Goal: Task Accomplishment & Management: Manage account settings

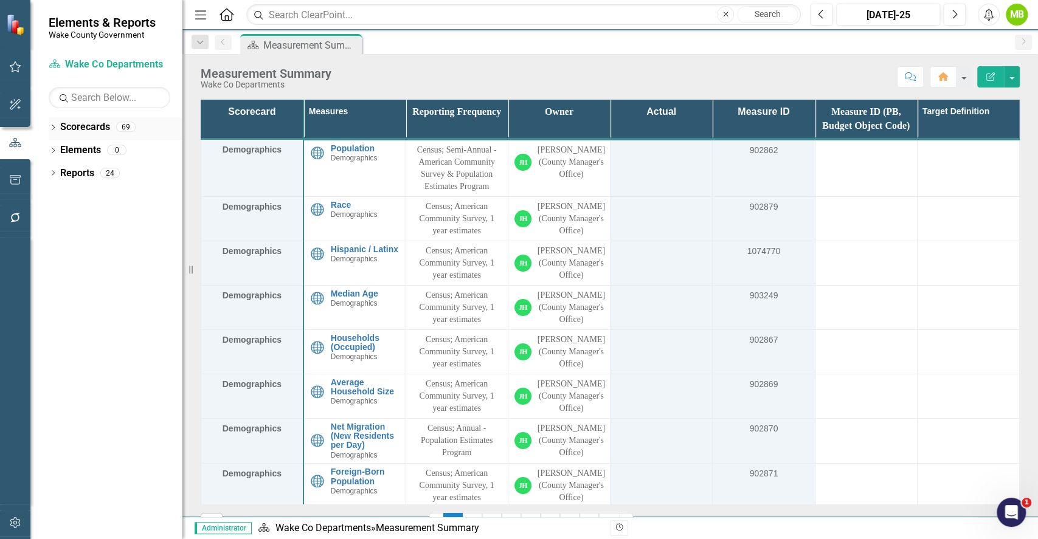
click at [52, 128] on icon "Dropdown" at bounding box center [53, 128] width 9 height 7
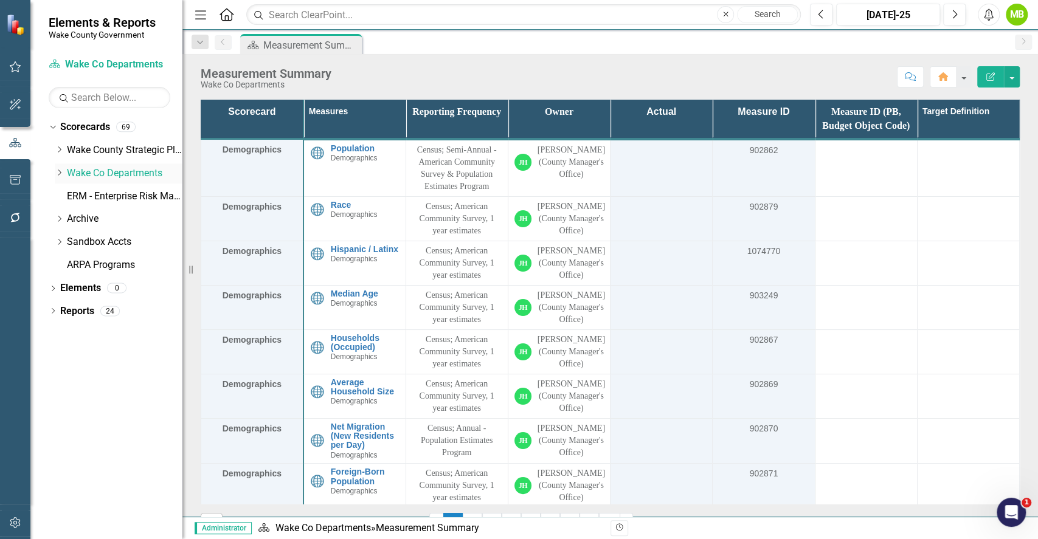
click at [56, 175] on icon "Dropdown" at bounding box center [59, 172] width 9 height 7
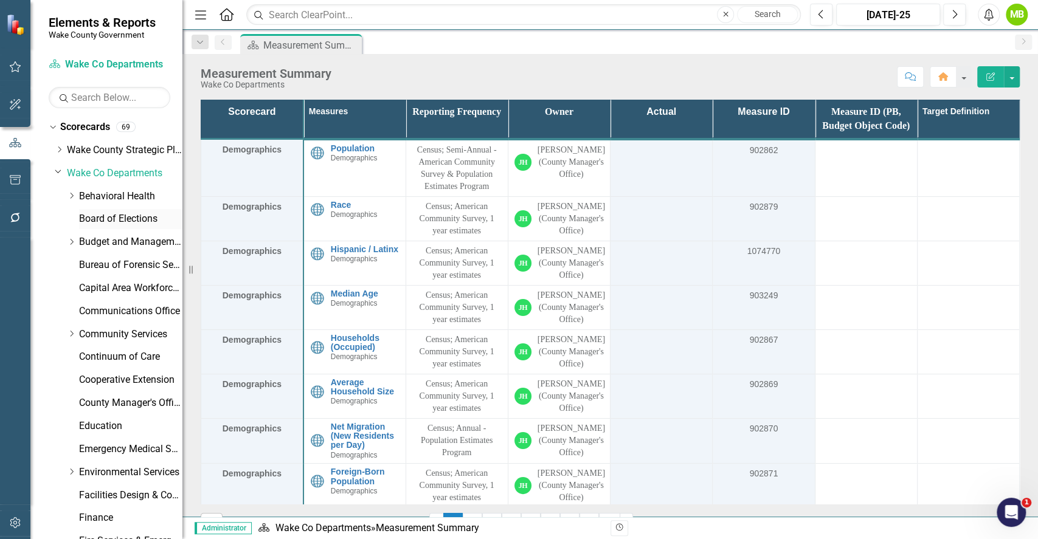
click at [97, 225] on link "Board of Elections" at bounding box center [130, 219] width 103 height 14
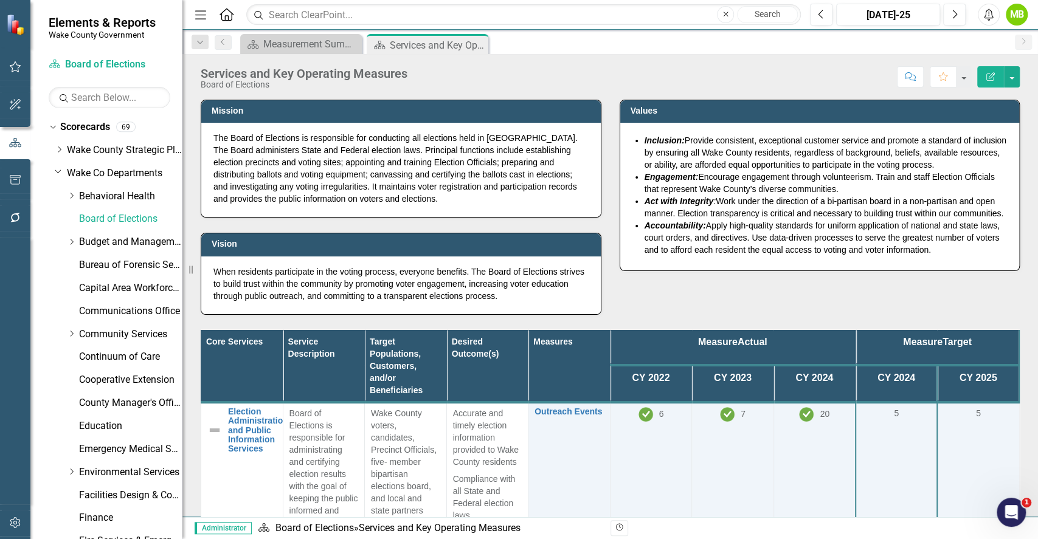
click at [636, 305] on div "Mission The Board of Elections is responsible for conducting all elections held…" at bounding box center [610, 200] width 837 height 231
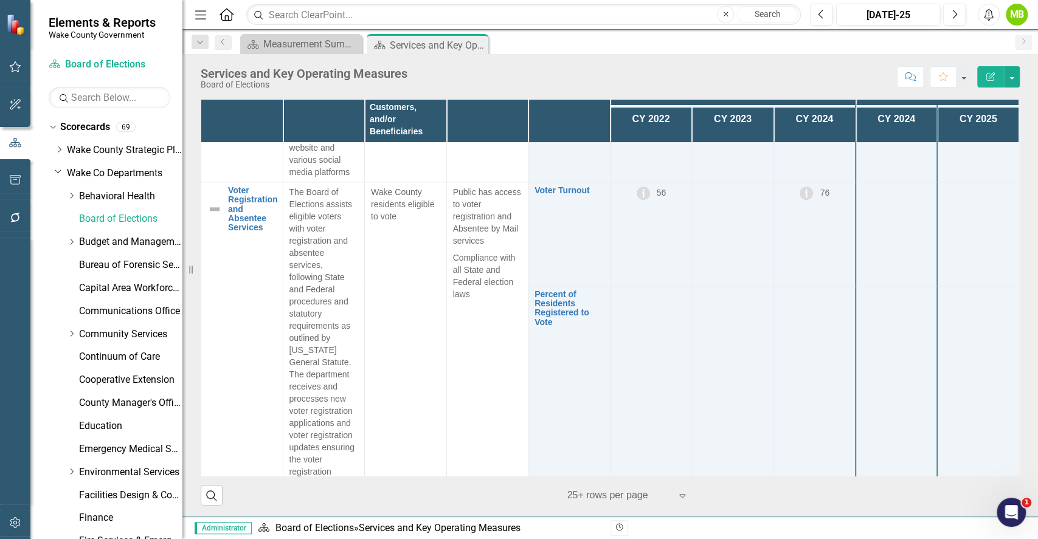
scroll to position [890, 0]
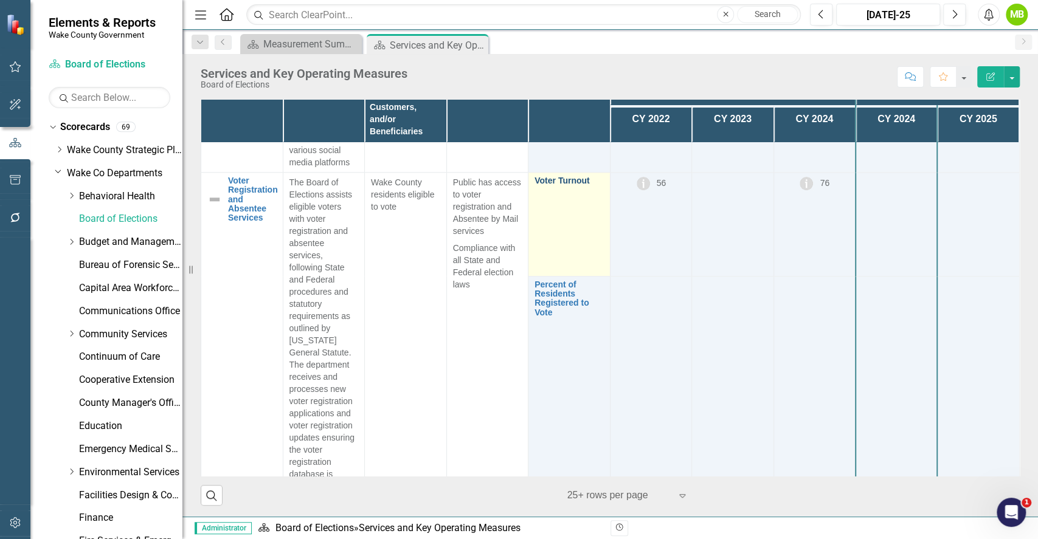
click at [549, 185] on link "Voter Turnout" at bounding box center [569, 180] width 69 height 9
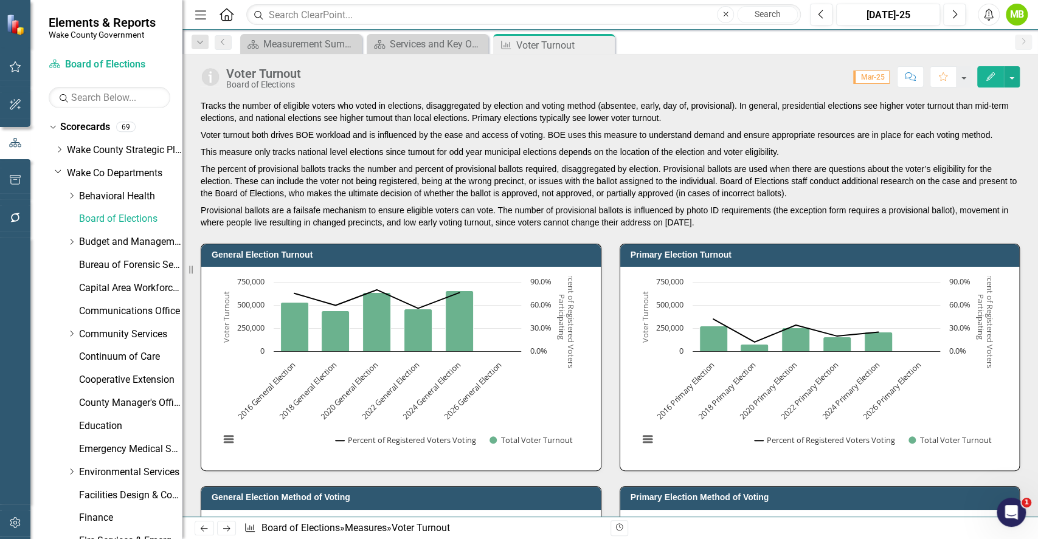
click at [611, 403] on div "Primary Election Turnout Chart Combination chart with 2 data series. Primary El…" at bounding box center [820, 350] width 419 height 243
click at [415, 39] on div "Services and Key Operating Measures" at bounding box center [430, 43] width 80 height 15
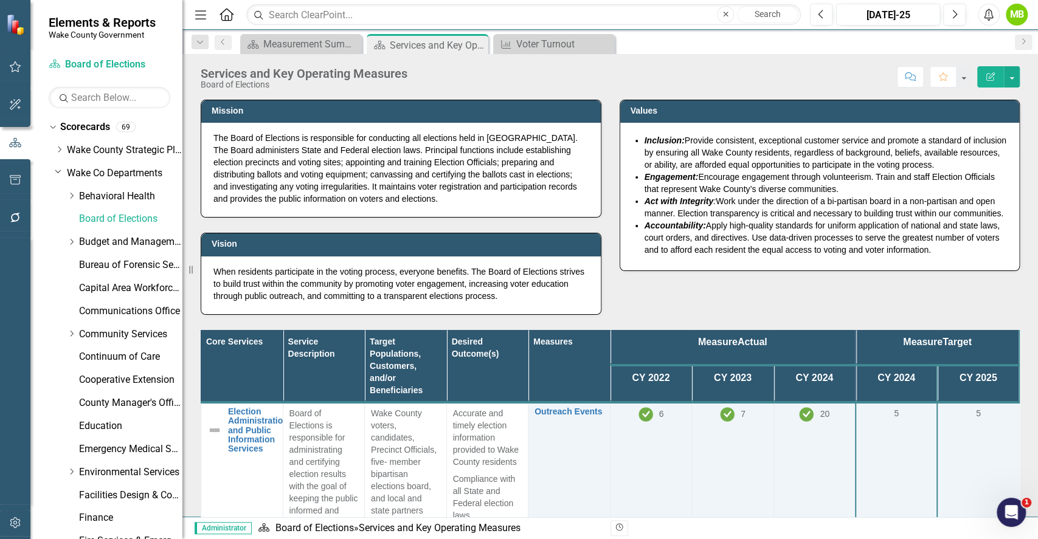
click at [625, 303] on div "Mission The Board of Elections is responsible for conducting all elections held…" at bounding box center [610, 200] width 837 height 231
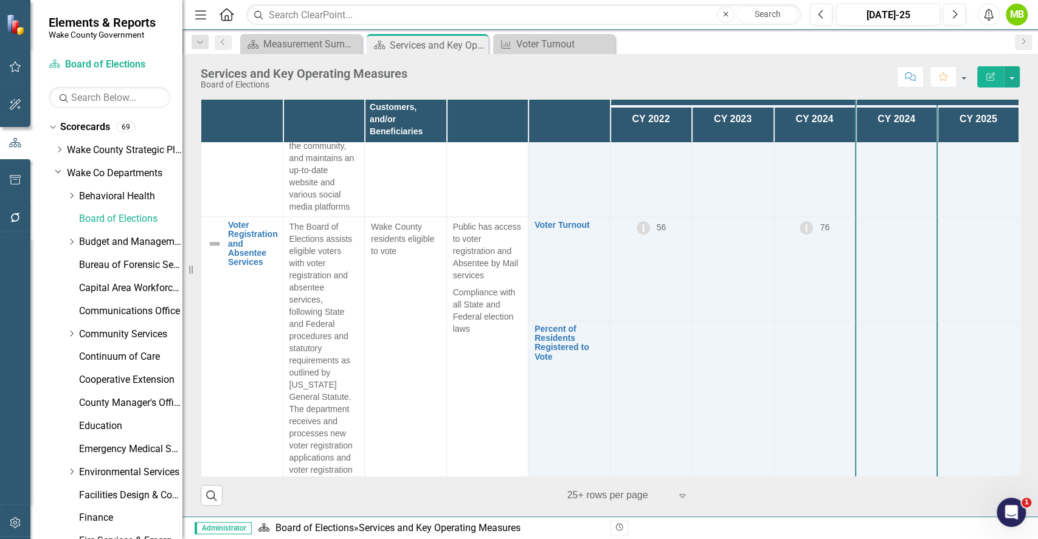
scroll to position [817, 0]
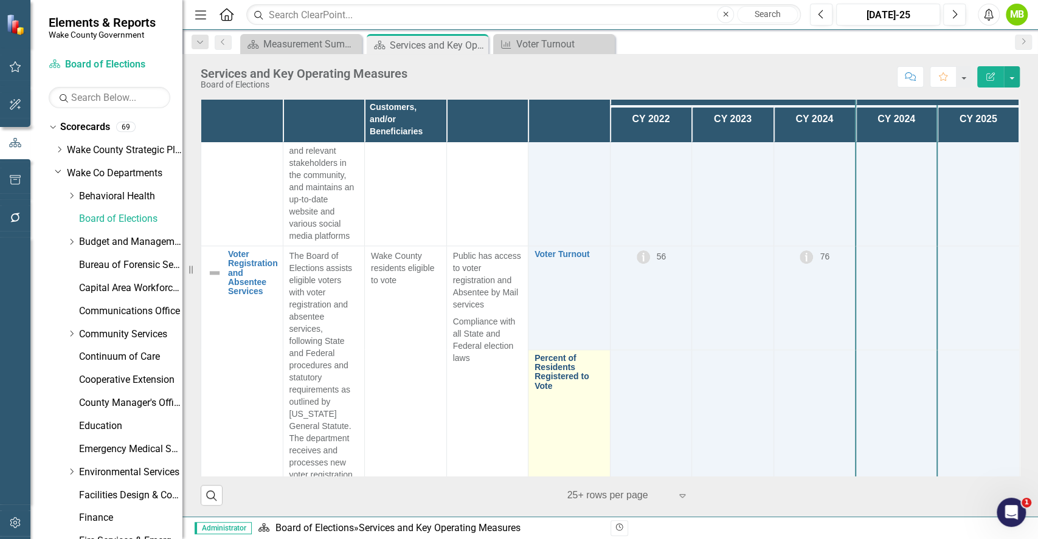
click at [545, 387] on link "Percent of Residents Registered to Vote" at bounding box center [569, 373] width 69 height 38
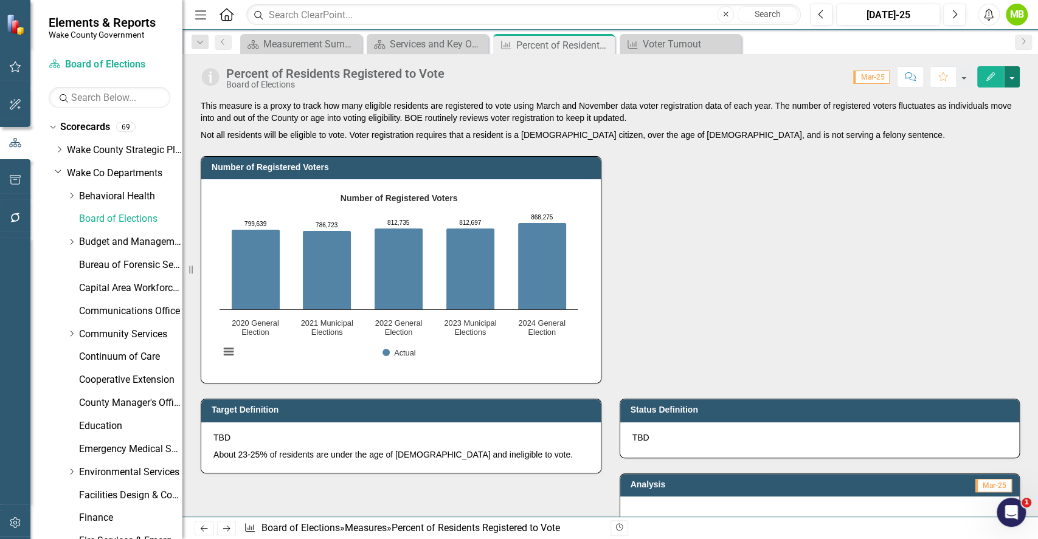
click at [1010, 80] on button "button" at bounding box center [1012, 76] width 16 height 21
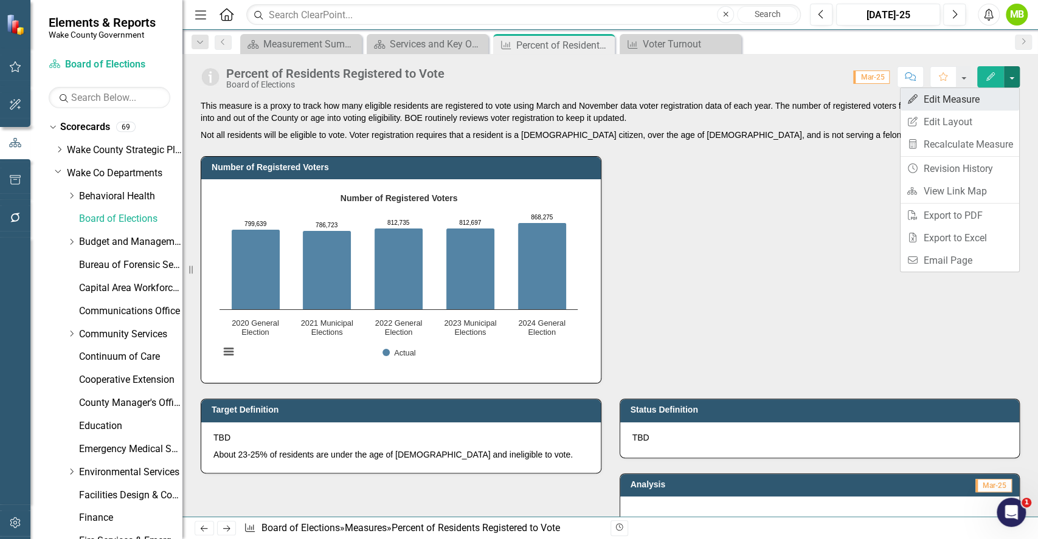
click at [972, 103] on link "Edit Edit Measure" at bounding box center [960, 99] width 119 height 23
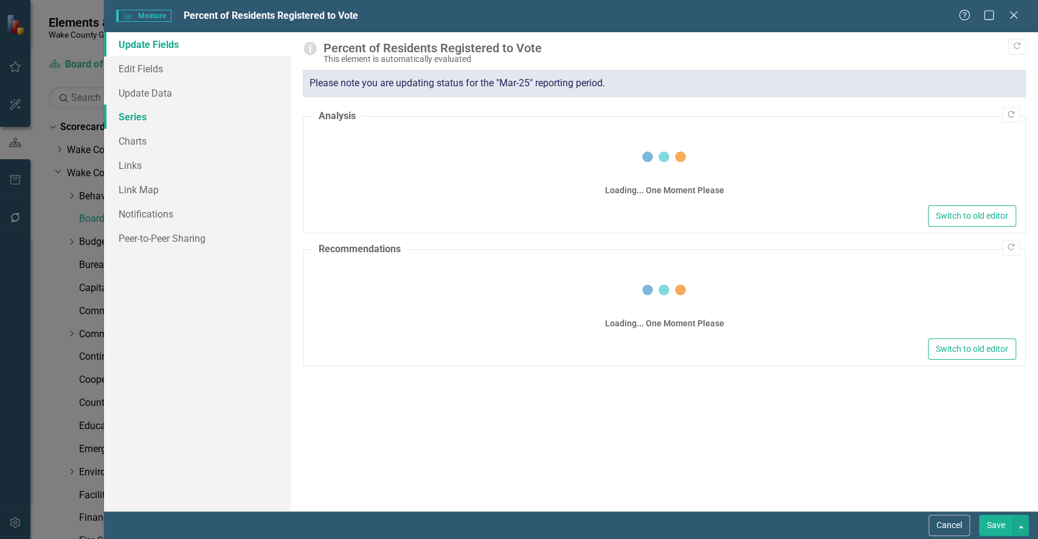
click at [133, 116] on link "Series" at bounding box center [197, 117] width 187 height 24
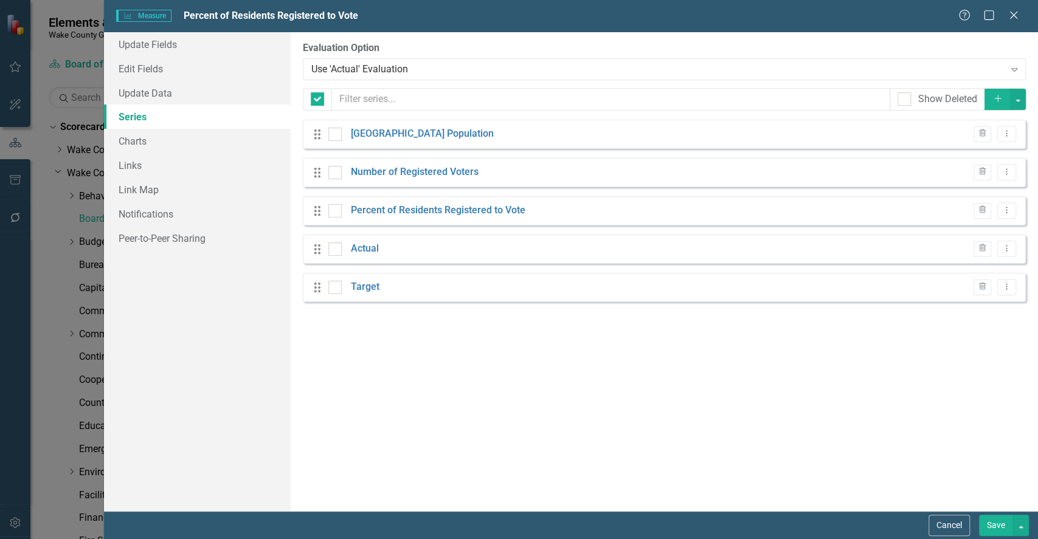
checkbox input "false"
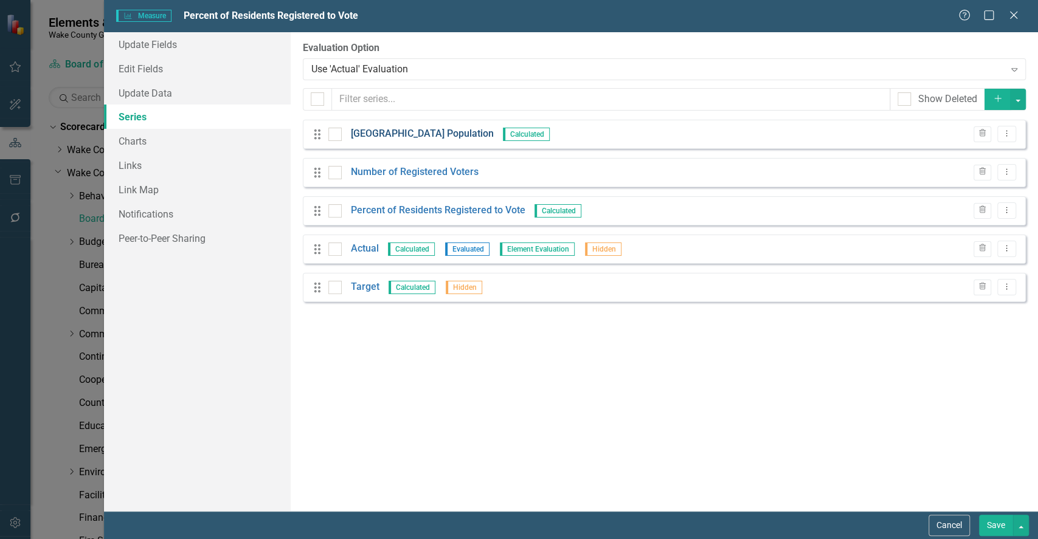
click at [411, 134] on link "[GEOGRAPHIC_DATA] Population" at bounding box center [422, 134] width 143 height 14
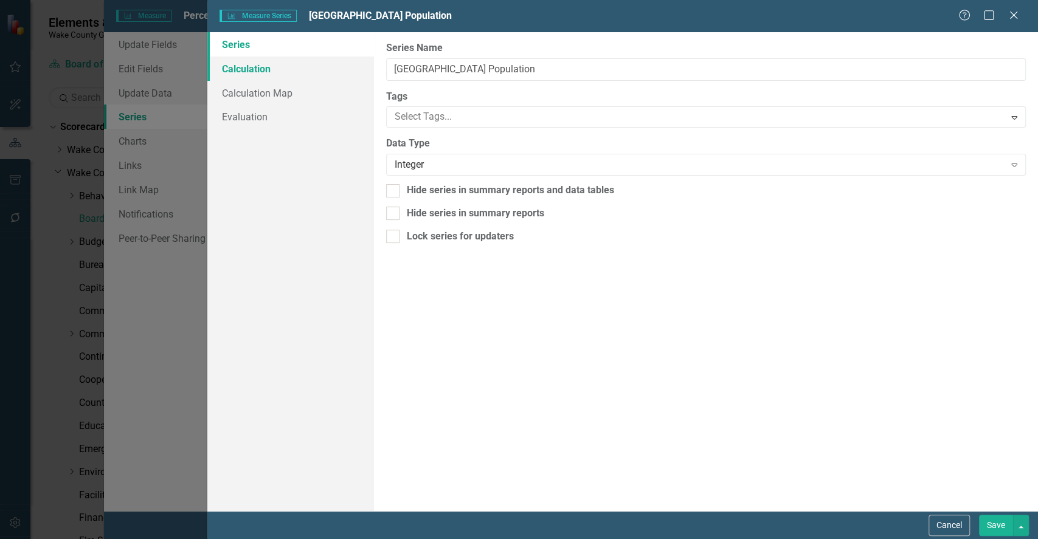
click at [281, 68] on link "Calculation" at bounding box center [290, 69] width 166 height 24
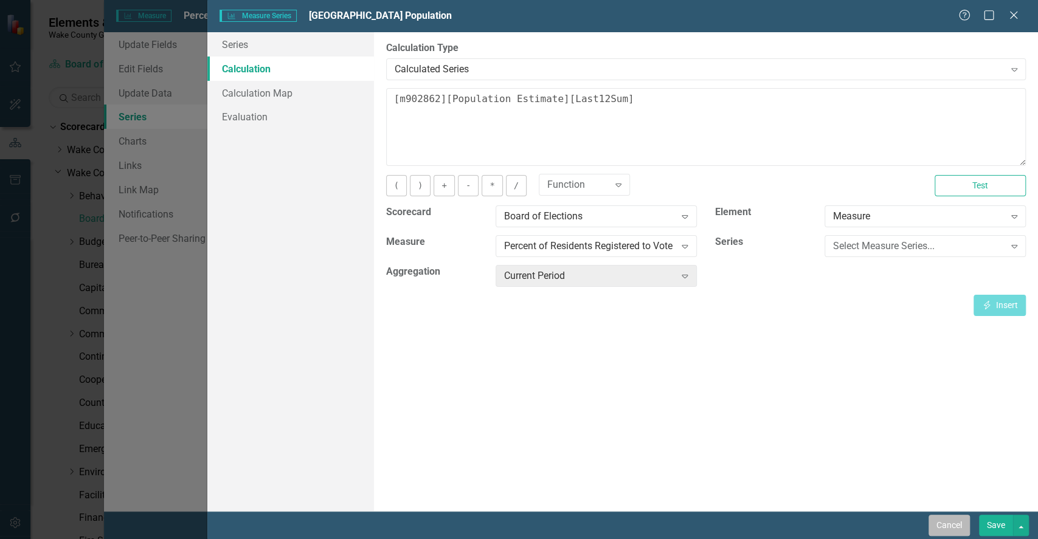
click at [948, 533] on button "Cancel" at bounding box center [949, 525] width 41 height 21
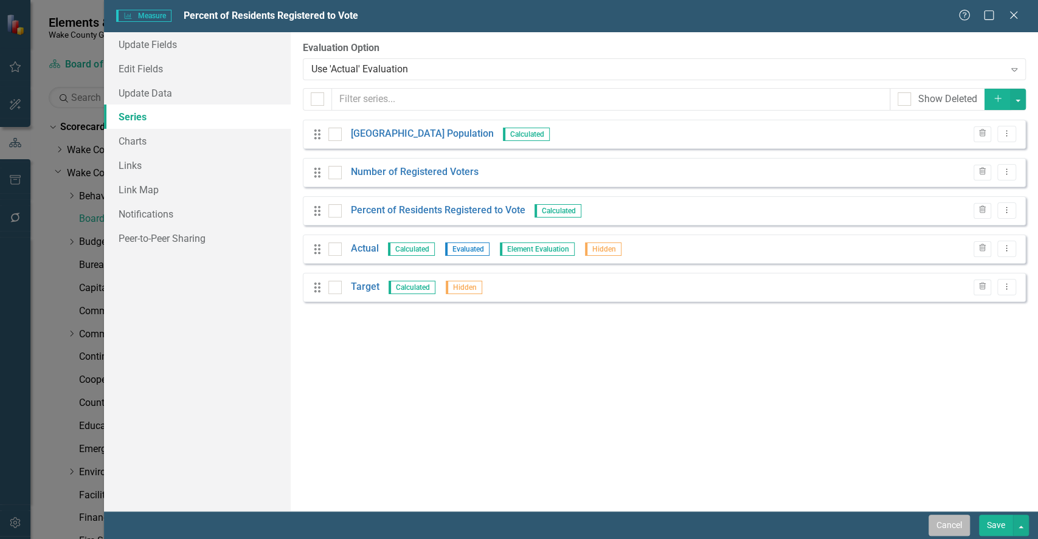
click at [953, 521] on button "Cancel" at bounding box center [949, 525] width 41 height 21
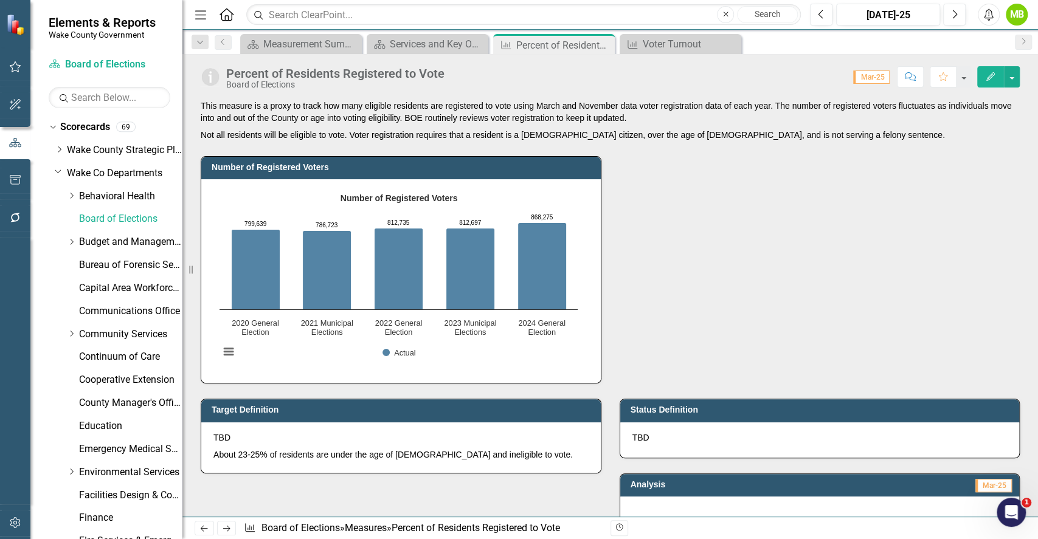
click at [7, 522] on button "button" at bounding box center [15, 524] width 27 height 26
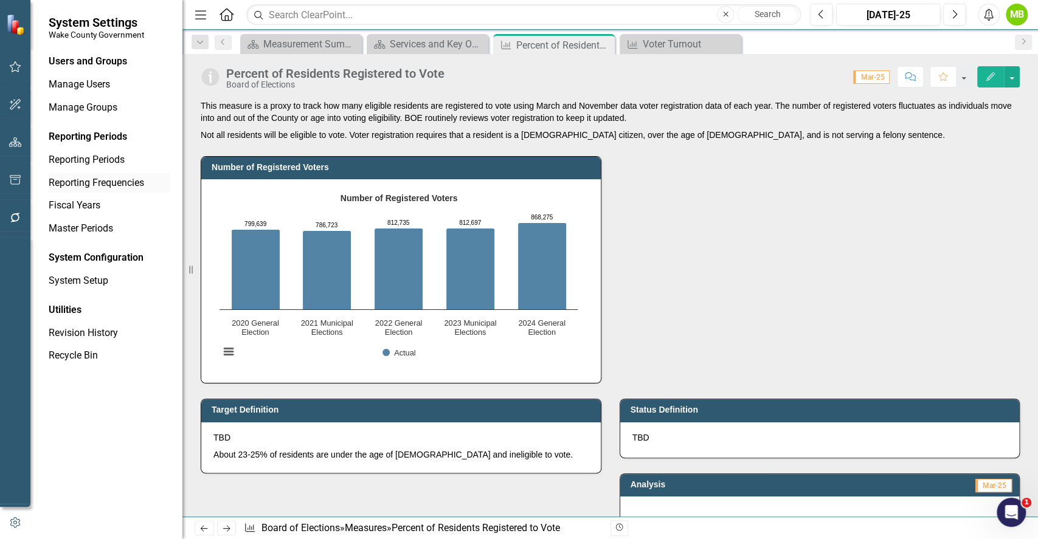
click at [77, 180] on link "Reporting Frequencies" at bounding box center [110, 183] width 122 height 14
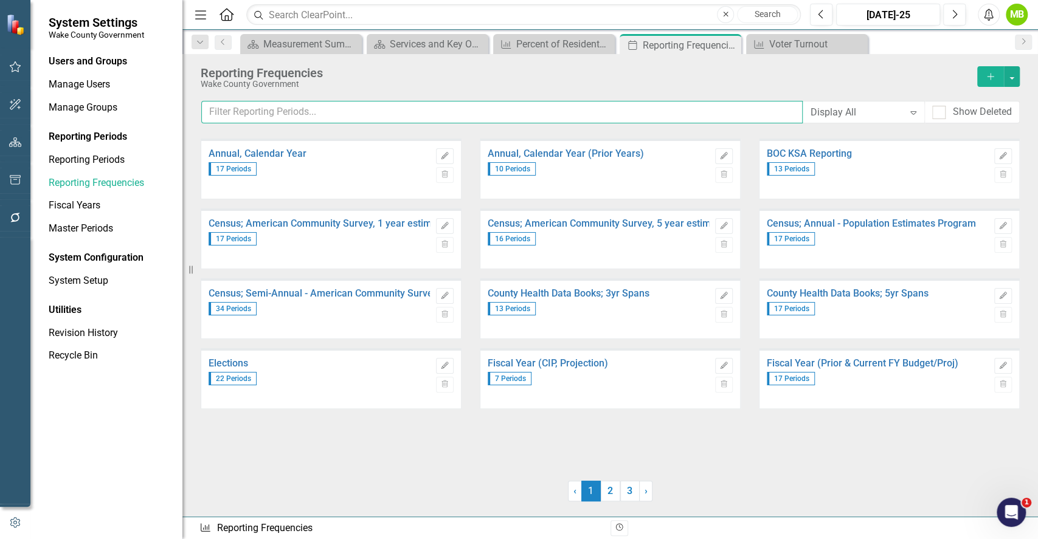
click at [365, 115] on input "text" at bounding box center [502, 112] width 602 height 23
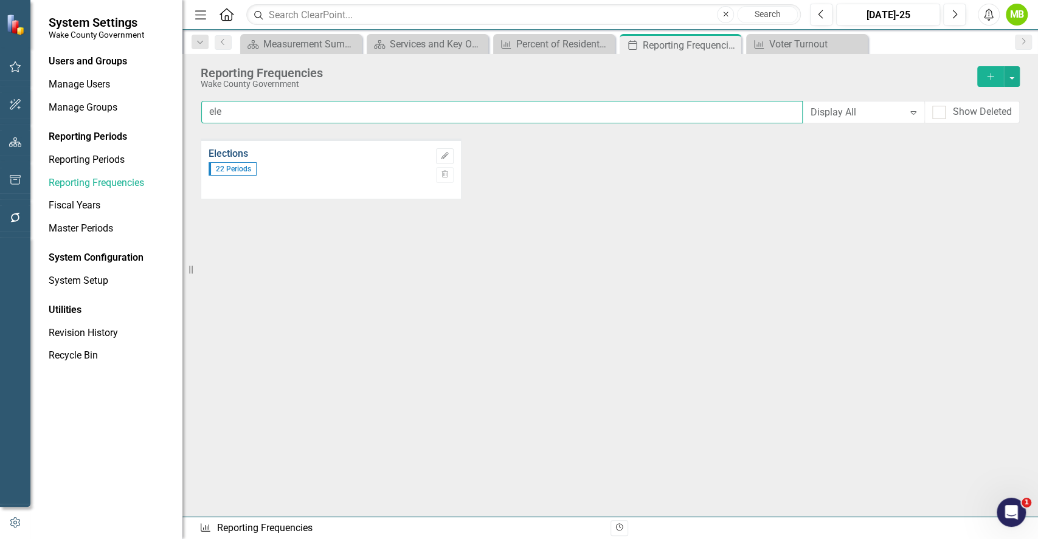
type input "ele"
click at [238, 150] on link "Elections" at bounding box center [319, 153] width 221 height 11
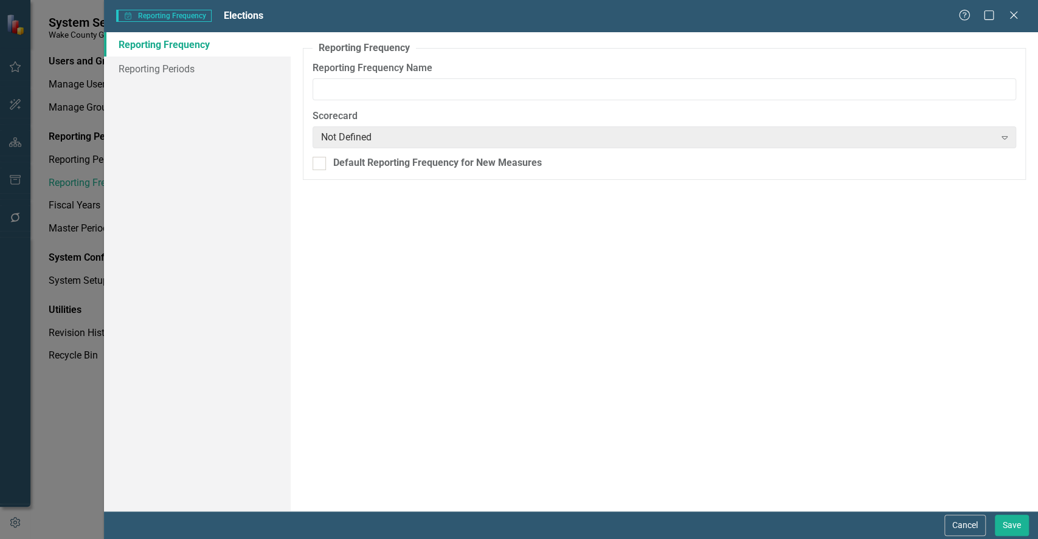
type input "Elections"
click at [223, 69] on link "Reporting Periods" at bounding box center [197, 69] width 187 height 24
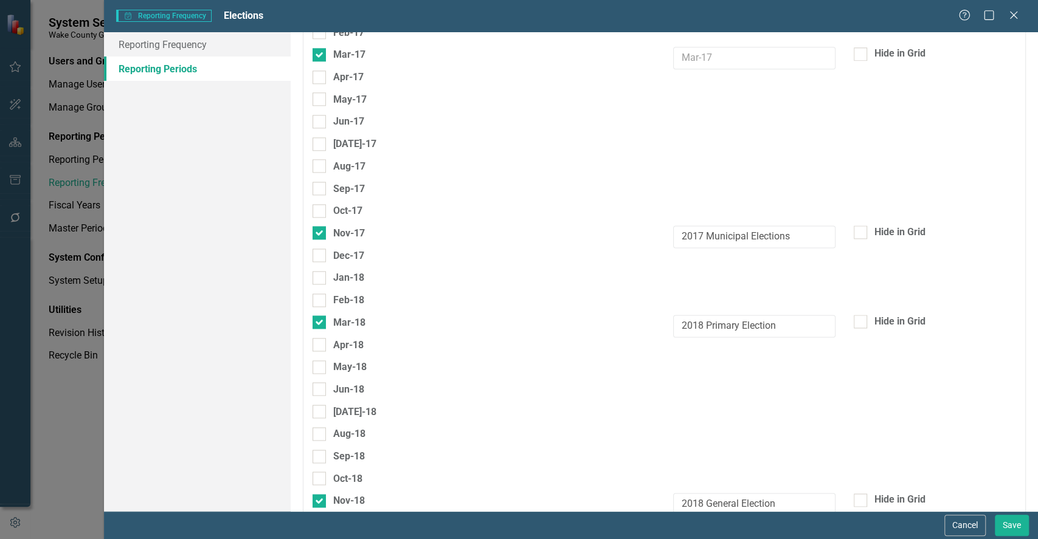
scroll to position [1070, 0]
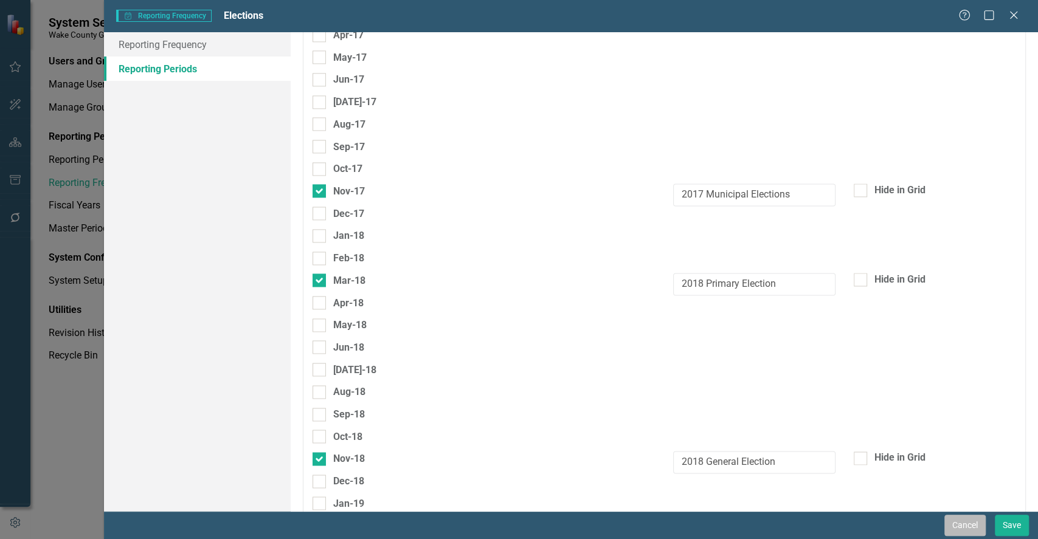
click at [976, 519] on button "Cancel" at bounding box center [965, 525] width 41 height 21
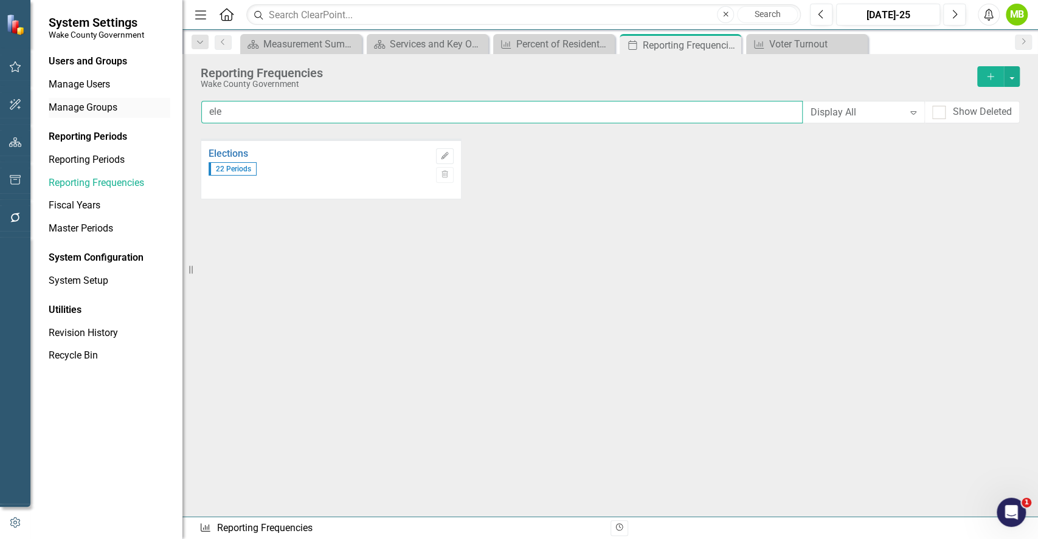
drag, startPoint x: 274, startPoint y: 119, endPoint x: 143, endPoint y: 117, distance: 131.4
click at [143, 117] on div "System Settings Wake County Government Users and Groups Manage Users Manage Gro…" at bounding box center [519, 269] width 1038 height 539
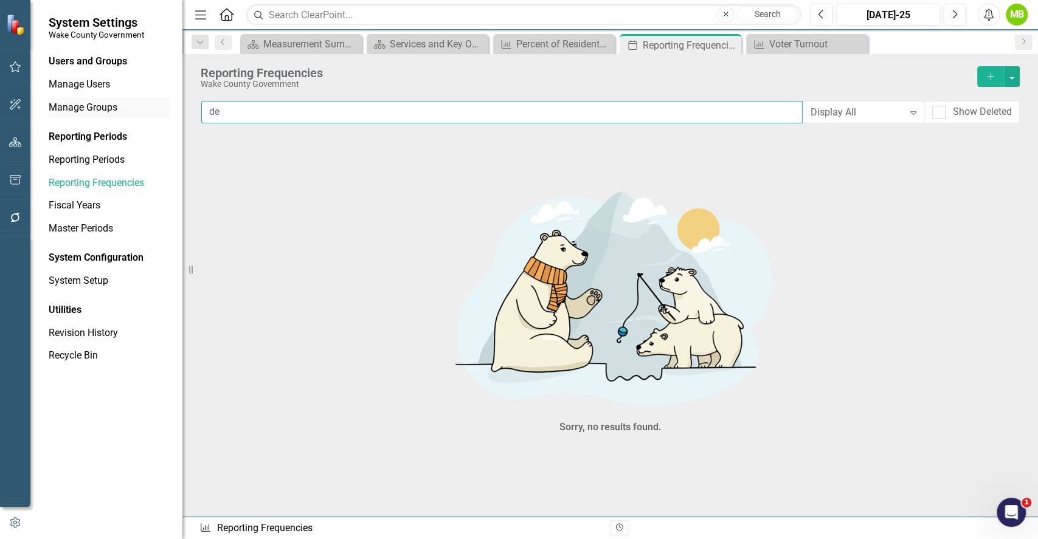
type input "d"
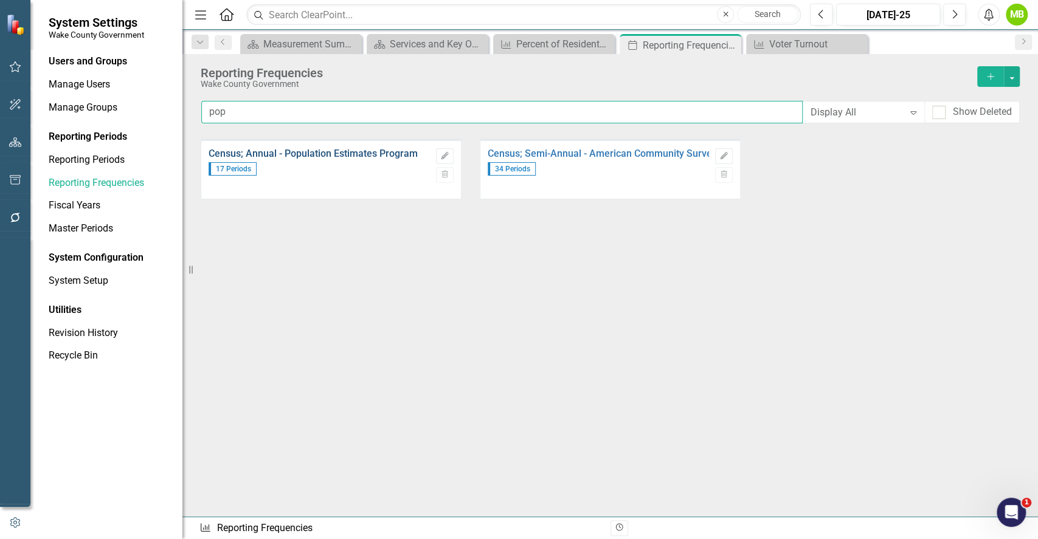
type input "pop"
click at [336, 148] on link "Census; Annual - Population Estimates Program" at bounding box center [319, 153] width 221 height 11
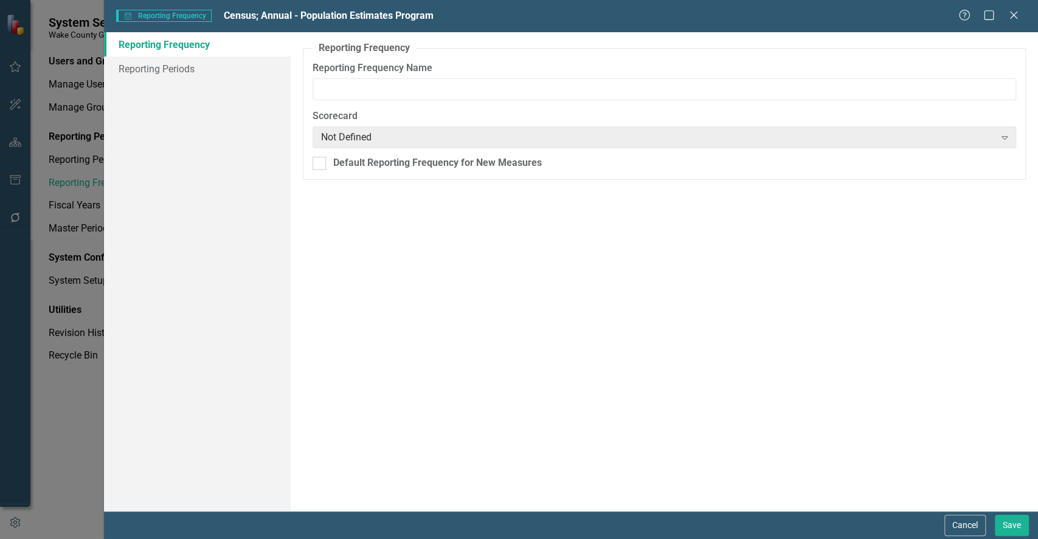
type input "Census; Annual - Population Estimates Program"
click at [149, 71] on link "Reporting Periods" at bounding box center [197, 69] width 187 height 24
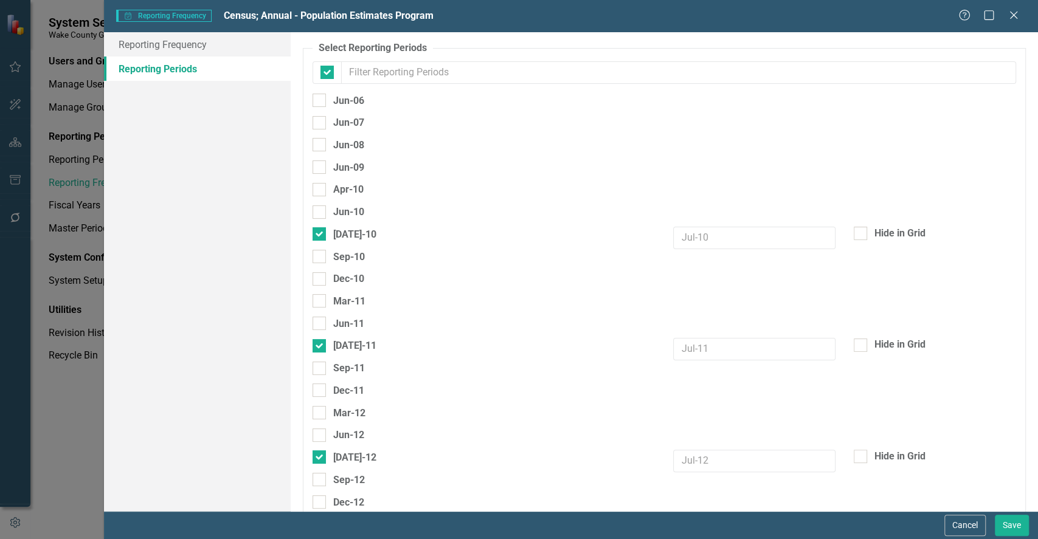
checkbox input "false"
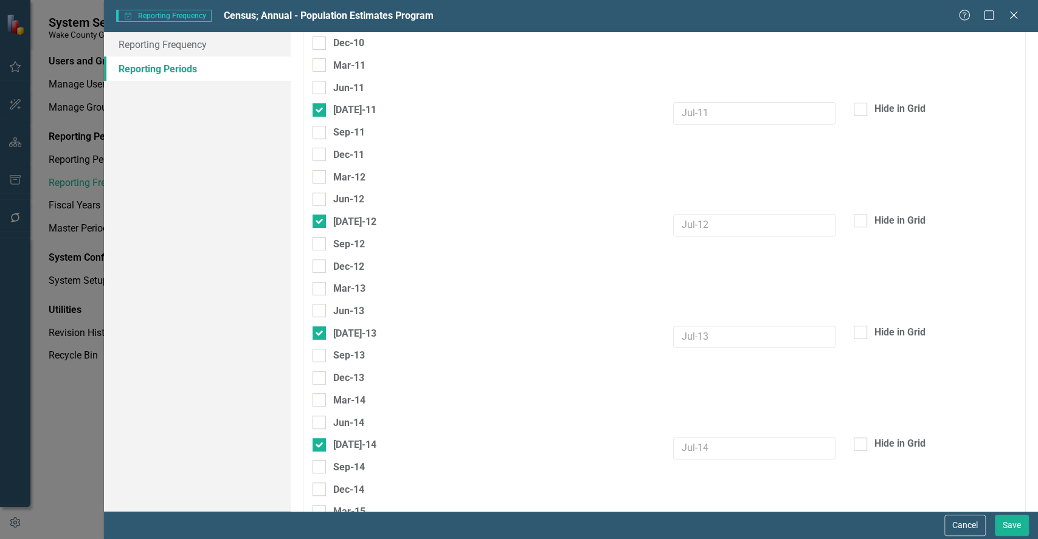
scroll to position [0, 0]
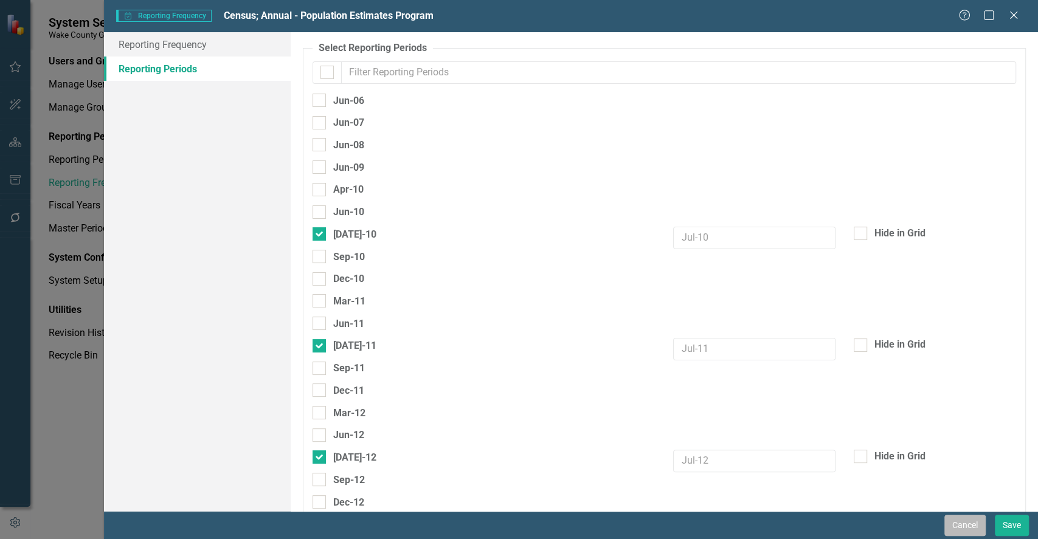
click at [955, 530] on button "Cancel" at bounding box center [965, 525] width 41 height 21
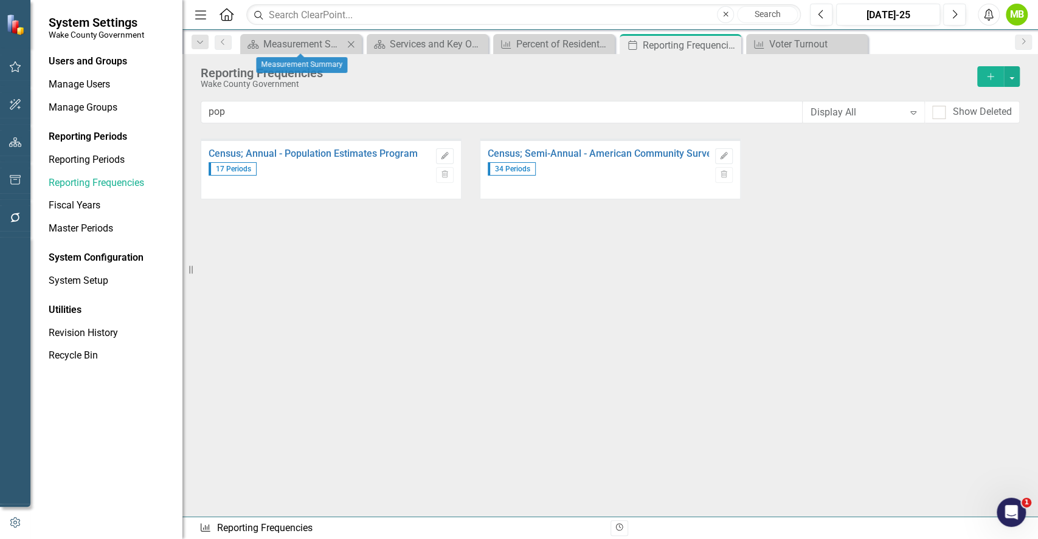
click at [293, 52] on div "Scorecard Measurement Summary Close" at bounding box center [301, 44] width 122 height 20
click at [290, 44] on div "Measurement Summary" at bounding box center [303, 43] width 80 height 15
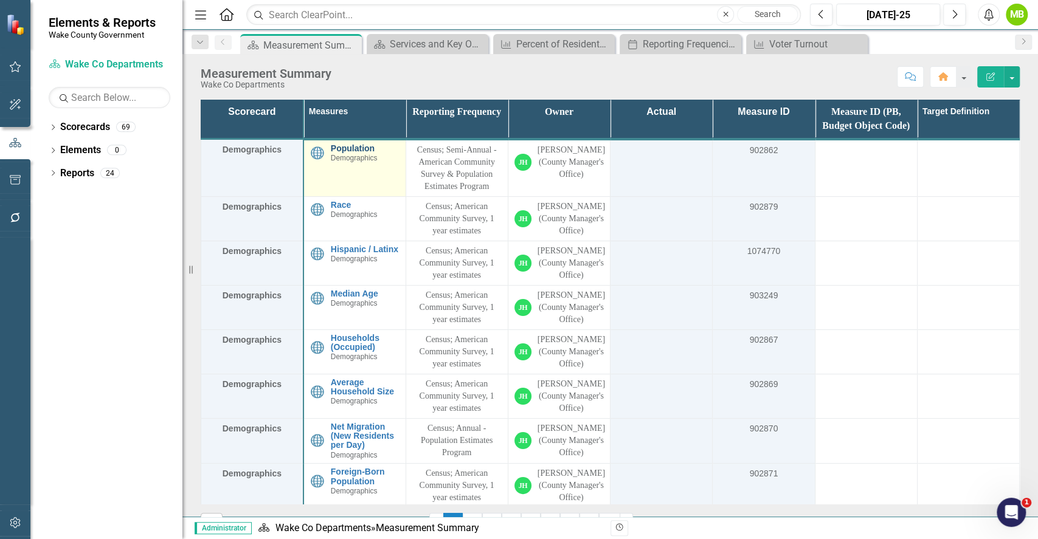
click at [339, 153] on link "Population" at bounding box center [365, 148] width 69 height 9
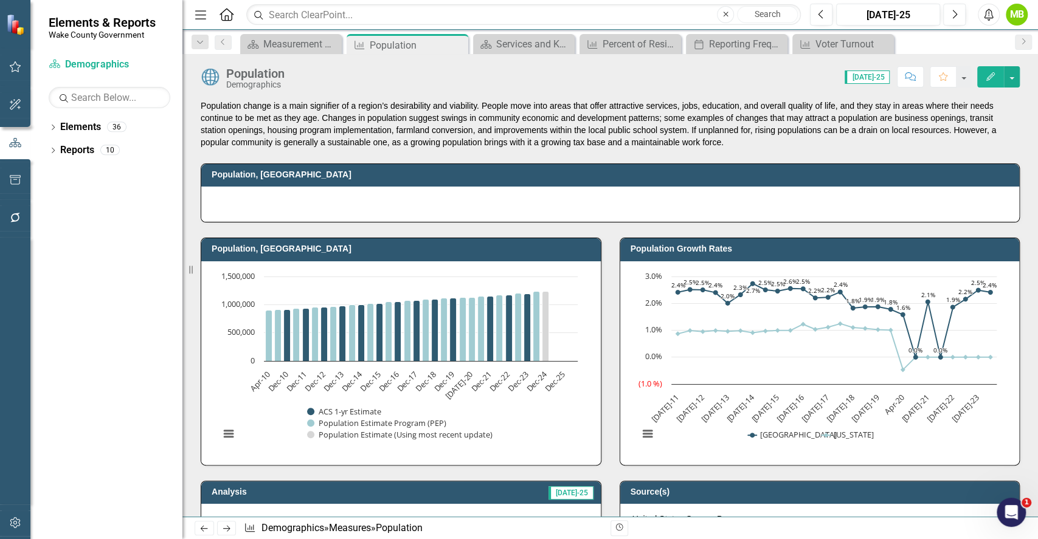
click at [611, 376] on div "Population Growth Rates Chart Line chart with 2 lines. Population Growth Rates …" at bounding box center [820, 344] width 419 height 243
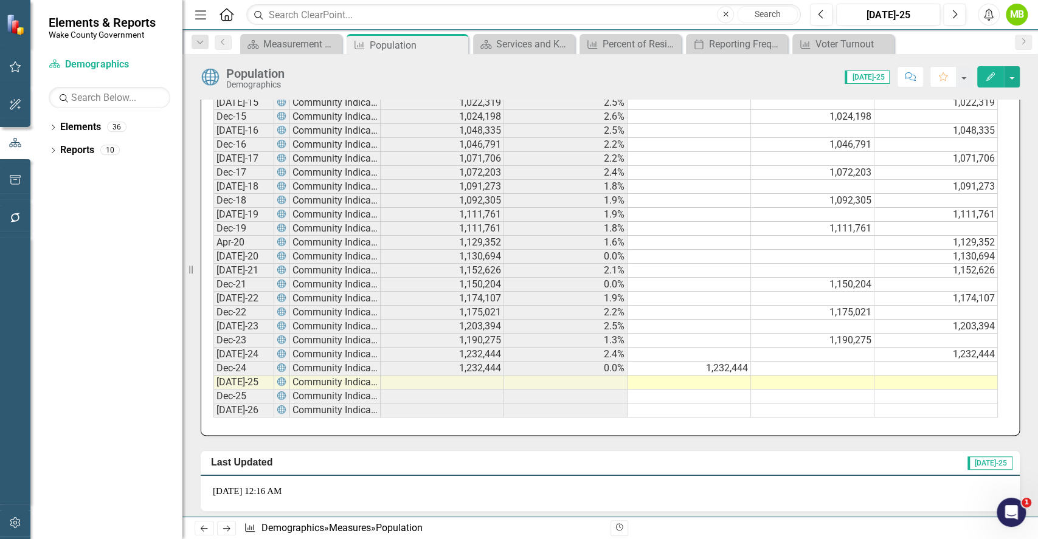
scroll to position [861, 0]
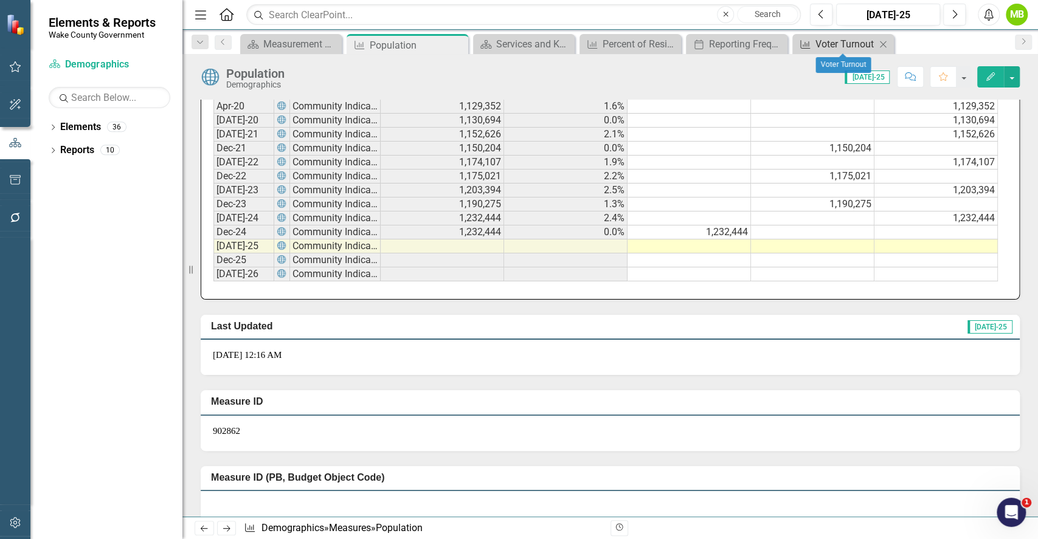
click at [843, 36] on div "Voter Turnout" at bounding box center [846, 43] width 60 height 15
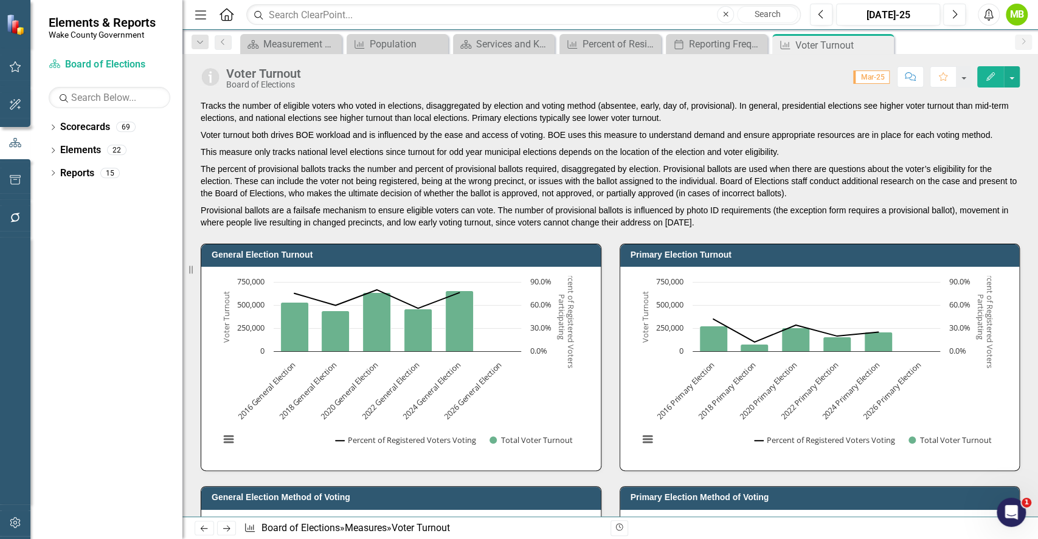
click at [755, 129] on p "Voter turnout both drives BOE workload and is influenced by the ease and access…" at bounding box center [610, 135] width 819 height 17
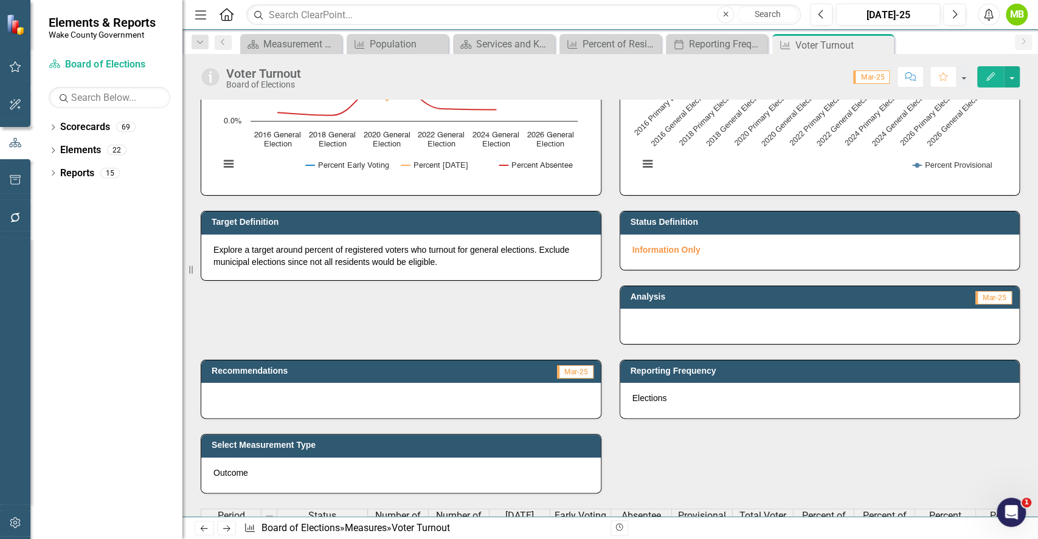
scroll to position [811, 0]
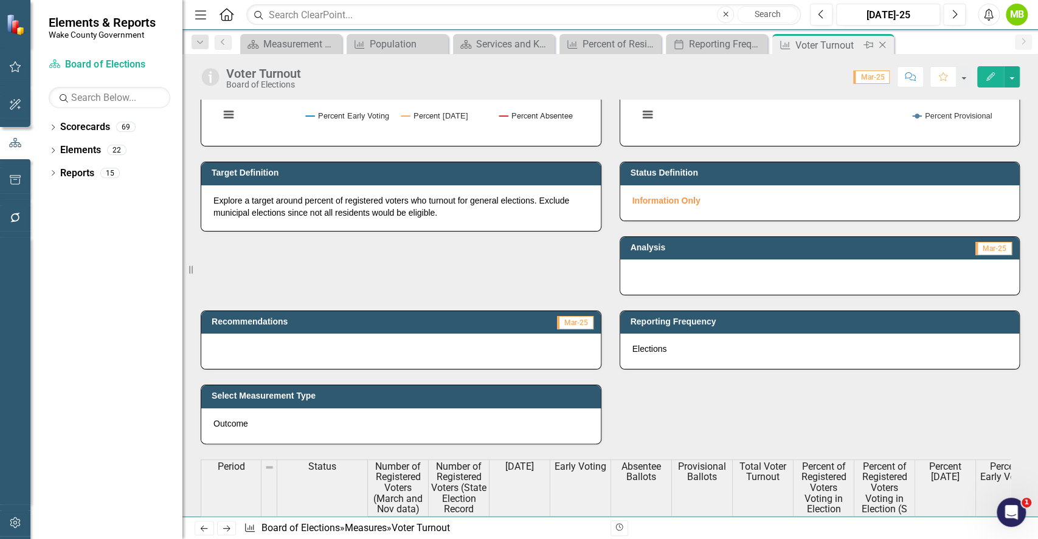
click at [879, 46] on icon "Close" at bounding box center [882, 45] width 12 height 10
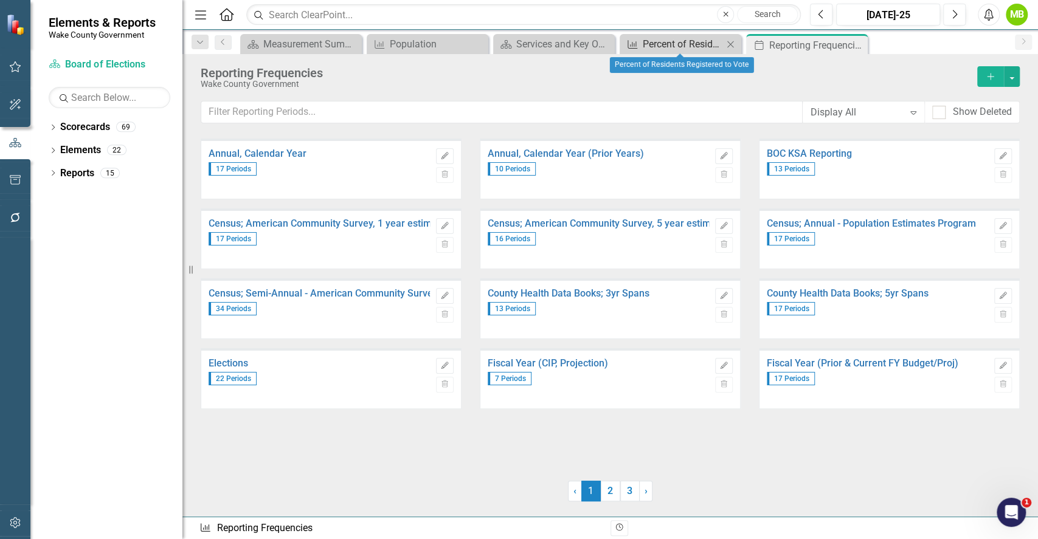
click at [664, 48] on div "Percent of Residents Registered to Vote" at bounding box center [683, 43] width 80 height 15
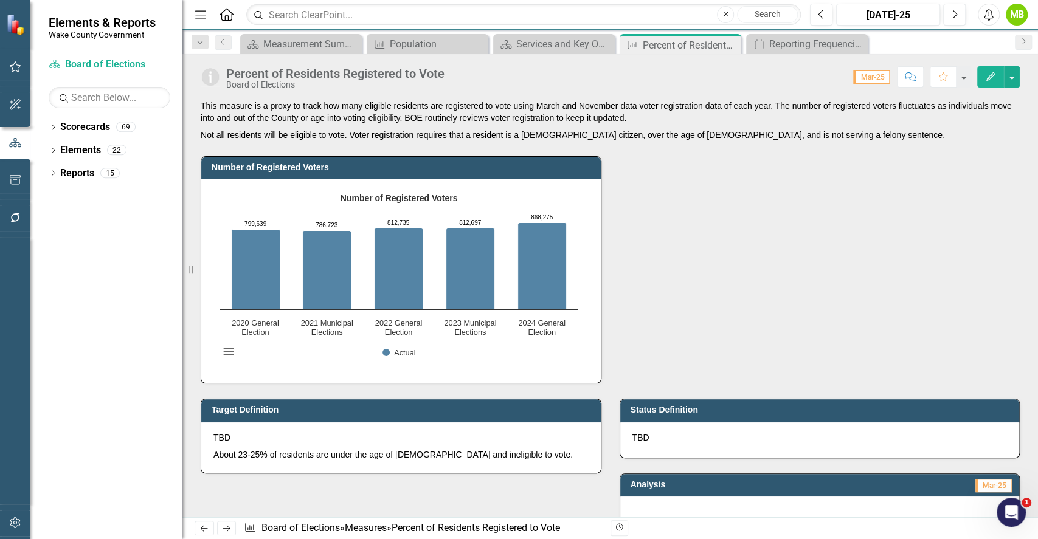
click at [689, 252] on div "Number of Registered Voters Number of Registered Voters Bar chart with 5 bars. …" at bounding box center [610, 262] width 837 height 243
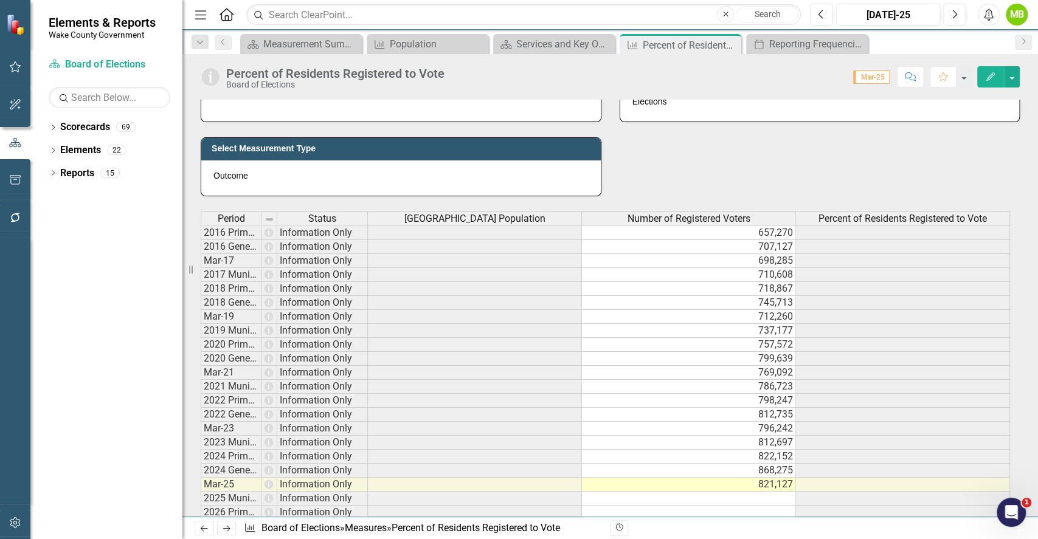
scroll to position [487, 0]
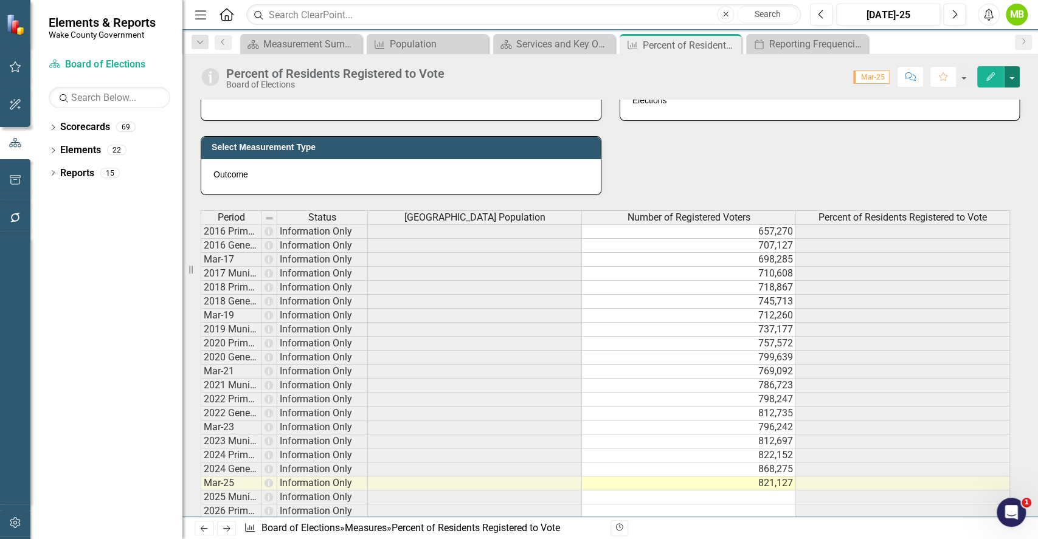
click at [1016, 82] on button "button" at bounding box center [1012, 76] width 16 height 21
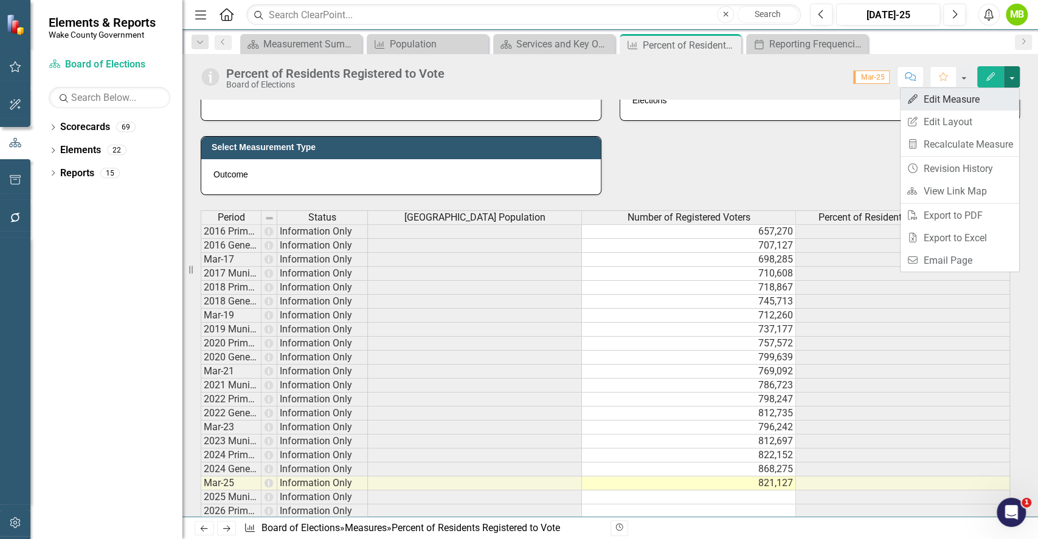
click at [973, 99] on link "Edit Edit Measure" at bounding box center [960, 99] width 119 height 23
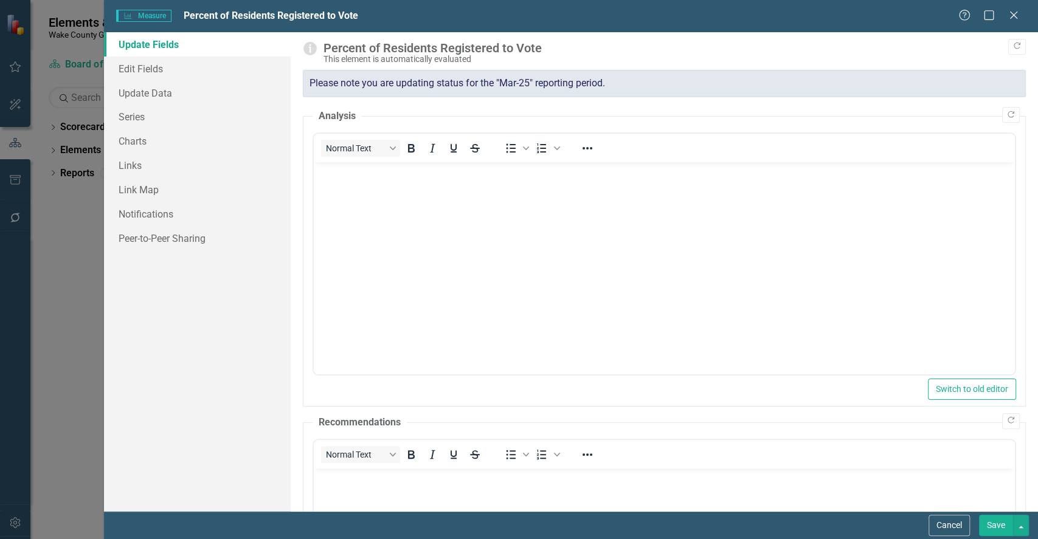
scroll to position [0, 0]
click at [176, 115] on link "Series" at bounding box center [197, 117] width 187 height 24
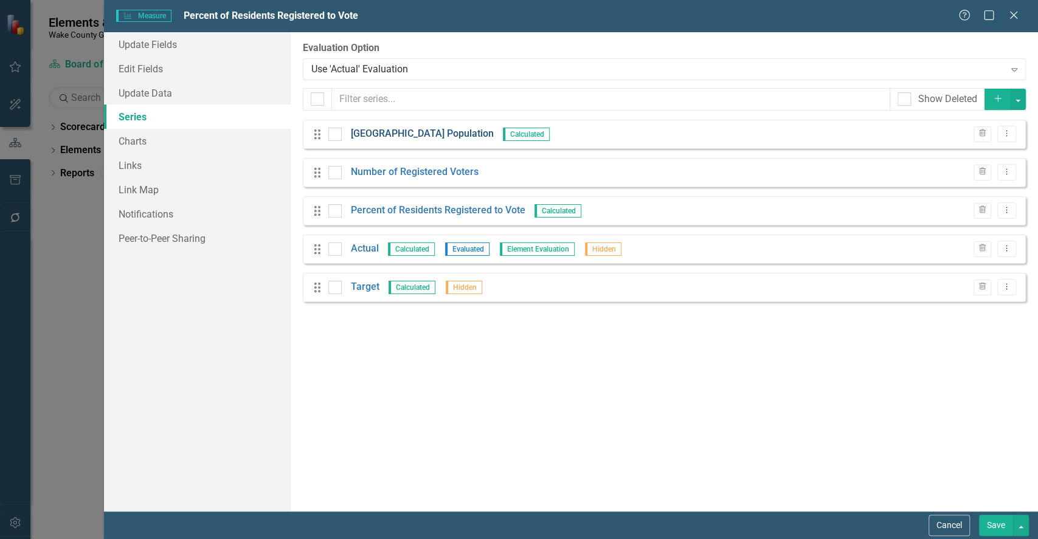
click at [398, 136] on link "[GEOGRAPHIC_DATA] Population" at bounding box center [422, 134] width 143 height 14
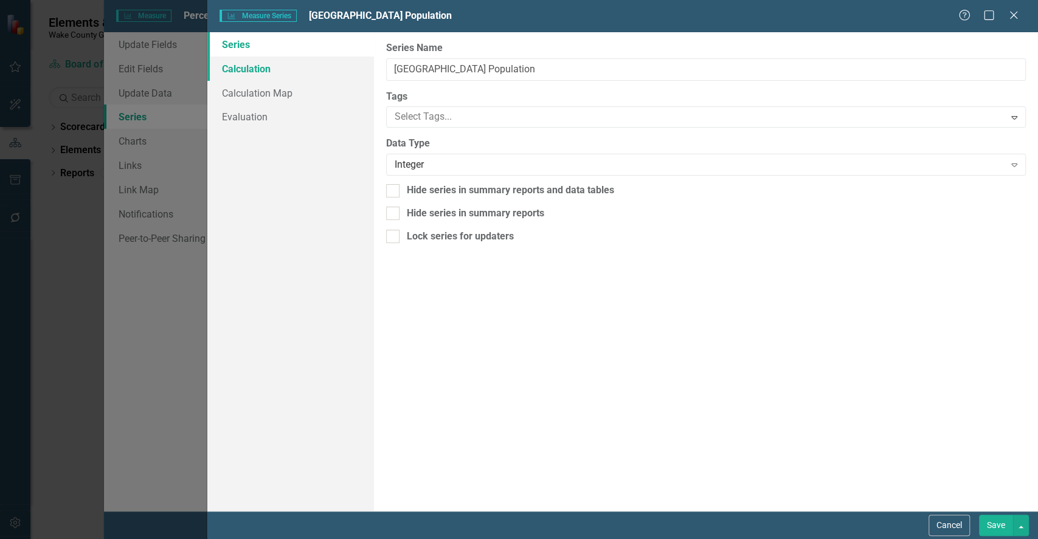
click at [291, 70] on link "Calculation" at bounding box center [290, 69] width 166 height 24
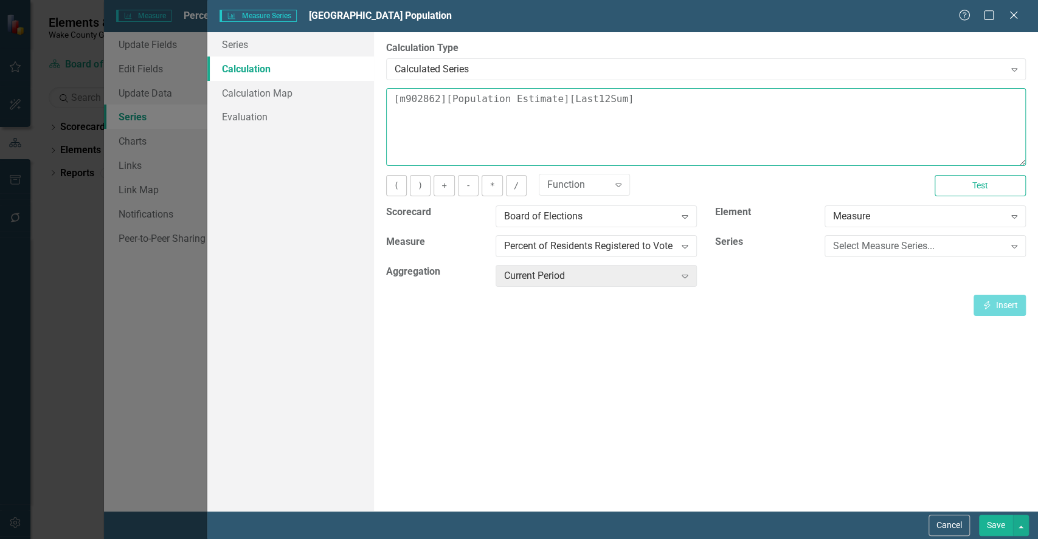
click at [642, 109] on textarea "[m902862][Population Estimate][Last12Sum]" at bounding box center [706, 127] width 640 height 78
type textarea "["
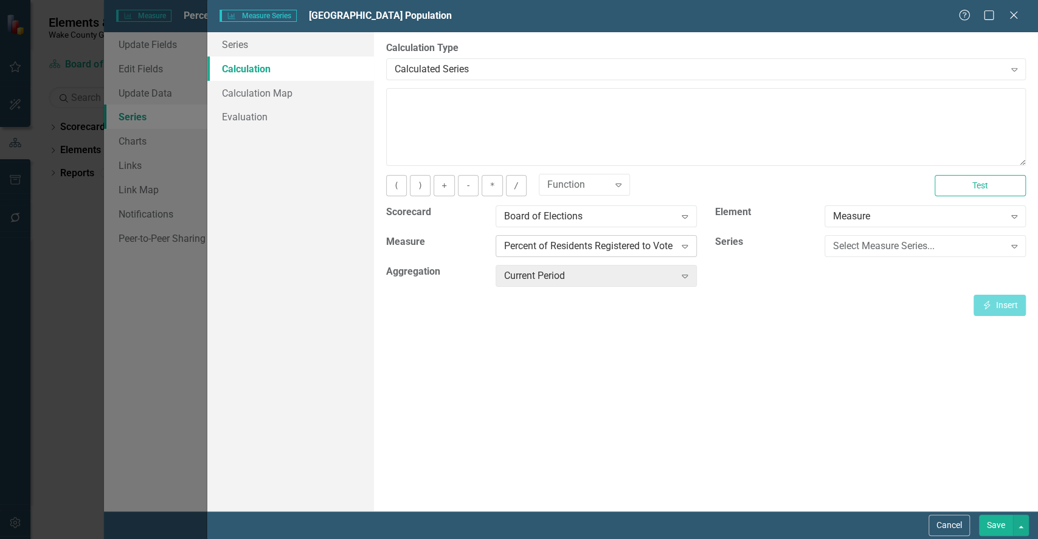
click at [633, 241] on div "Percent of Residents Registered to Vote" at bounding box center [589, 247] width 171 height 14
click at [618, 207] on div "Board of Elections Expand" at bounding box center [596, 217] width 201 height 22
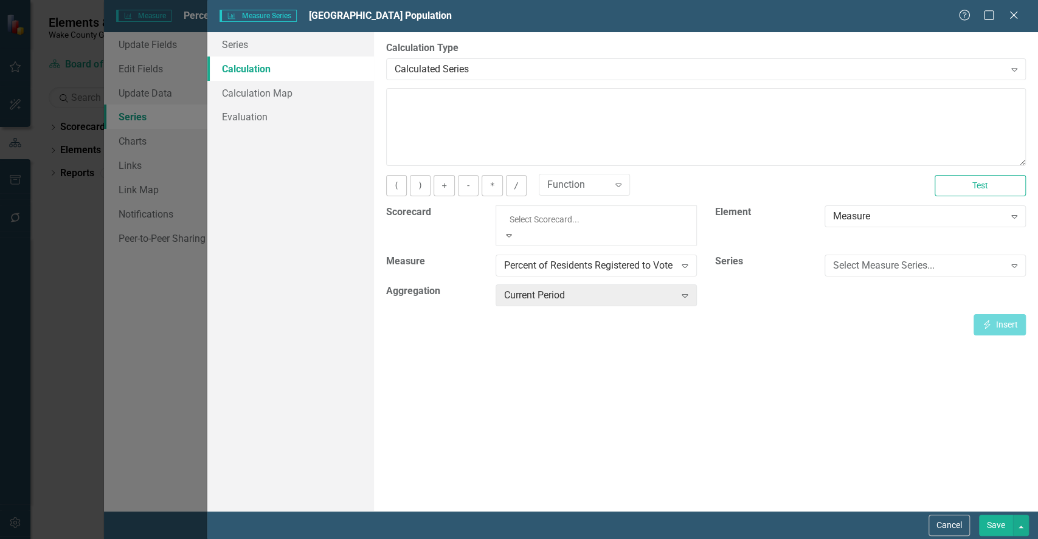
scroll to position [20, 0]
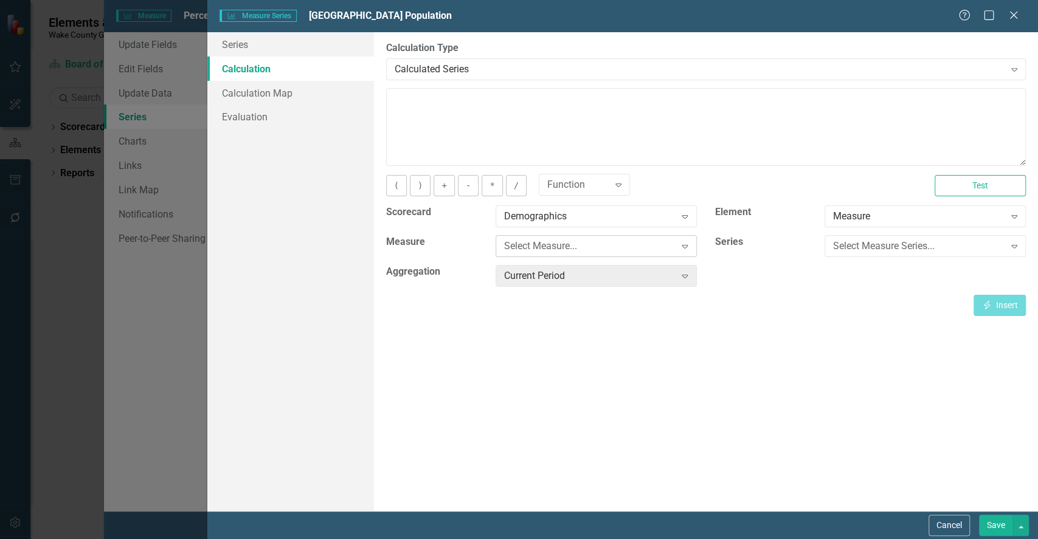
click at [604, 249] on div "Select Measure..." at bounding box center [589, 247] width 171 height 14
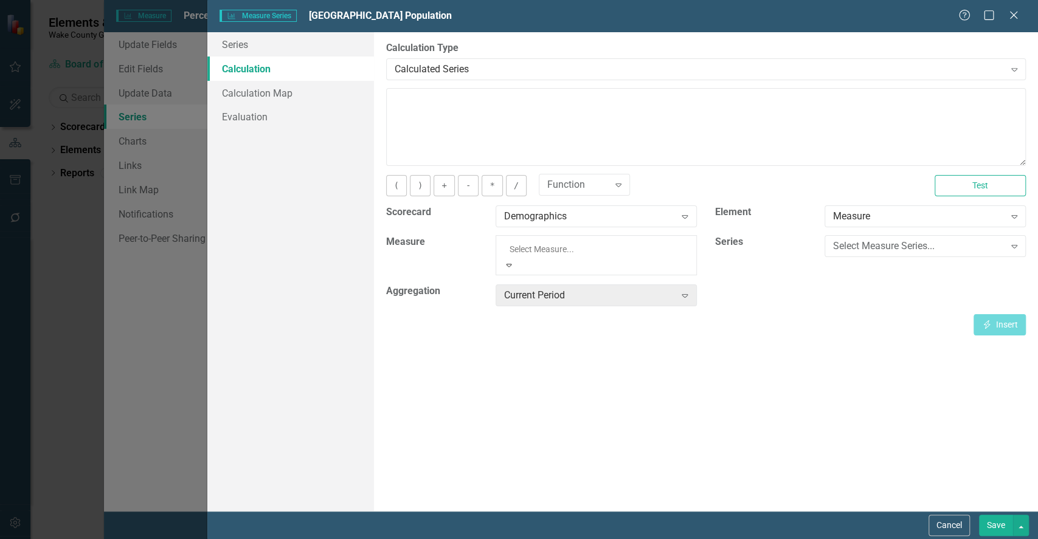
click at [597, 539] on div "Population" at bounding box center [519, 546] width 1038 height 14
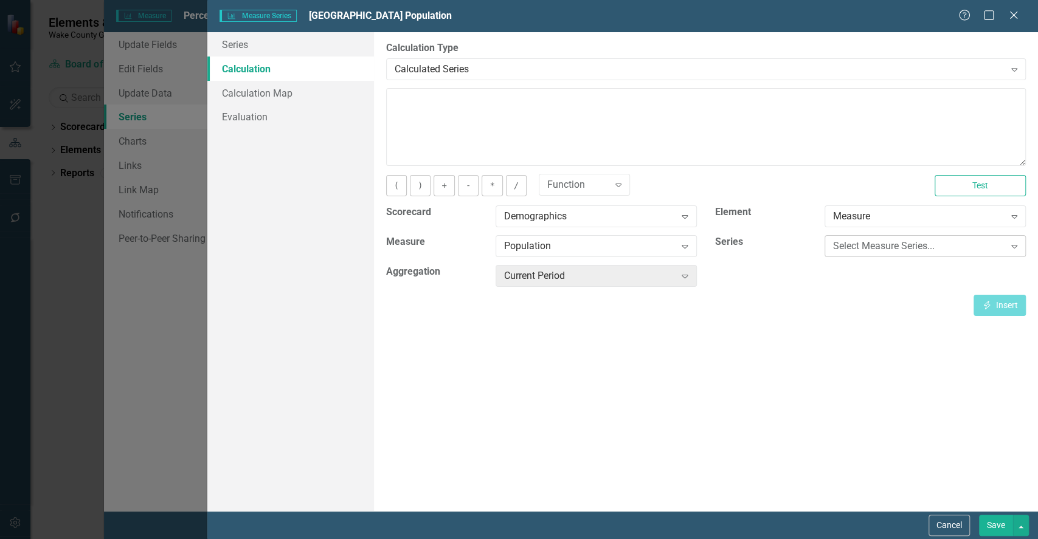
click at [839, 244] on div "Select Measure Series..." at bounding box center [918, 247] width 171 height 14
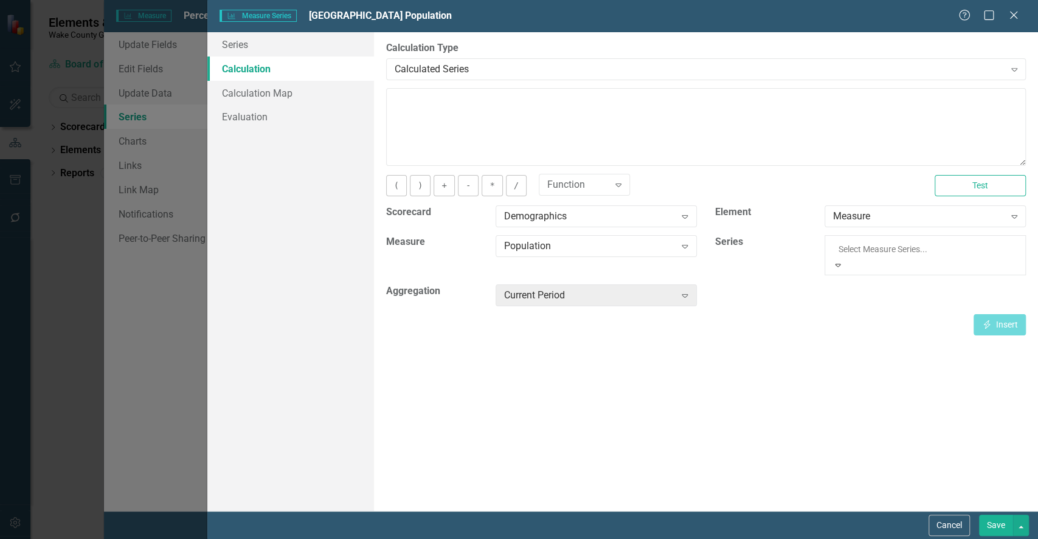
click at [870, 539] on div "Population Estimate" at bounding box center [519, 546] width 1038 height 14
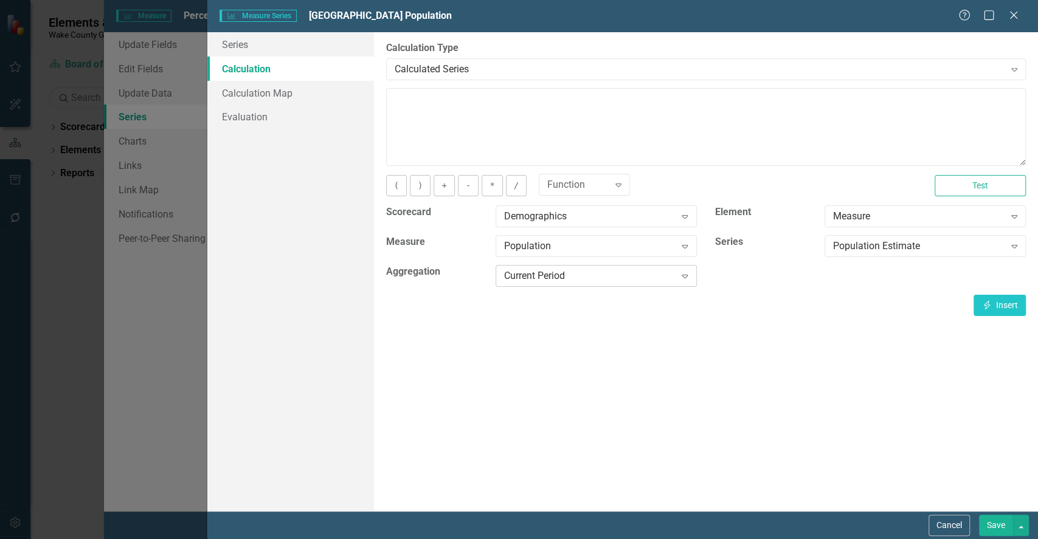
click at [603, 277] on div "Current Period" at bounding box center [589, 276] width 171 height 14
click at [866, 277] on input "number" at bounding box center [925, 276] width 201 height 23
click at [598, 396] on div "By default, series in ClearPoint are not calculated. So, if you leave the form …" at bounding box center [706, 271] width 664 height 479
click at [893, 277] on input "number" at bounding box center [925, 276] width 201 height 23
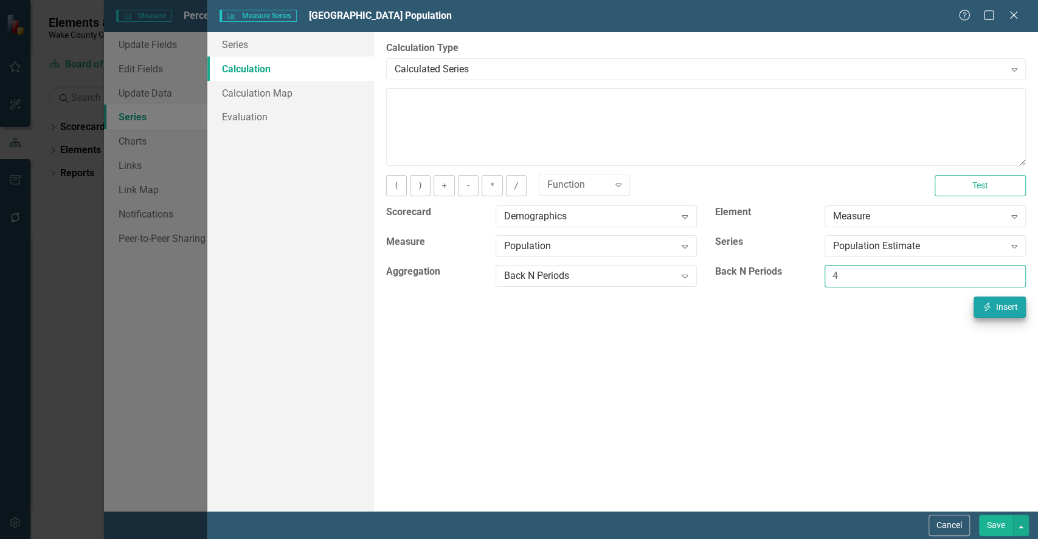
type input "4"
click at [1005, 307] on button "Insert Insert" at bounding box center [1000, 307] width 52 height 21
click at [993, 518] on button "Save" at bounding box center [996, 525] width 34 height 21
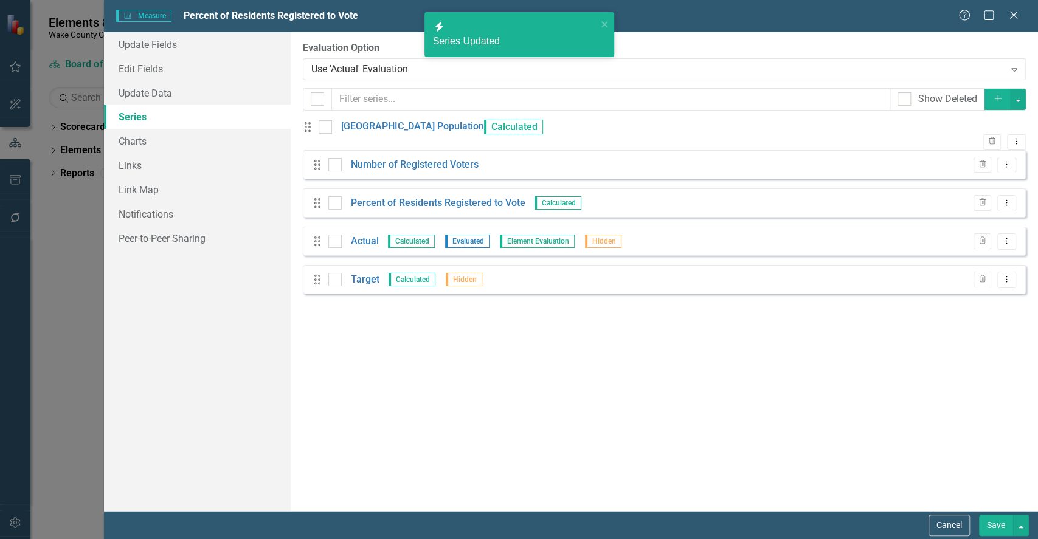
click at [993, 518] on button "Save" at bounding box center [996, 525] width 34 height 21
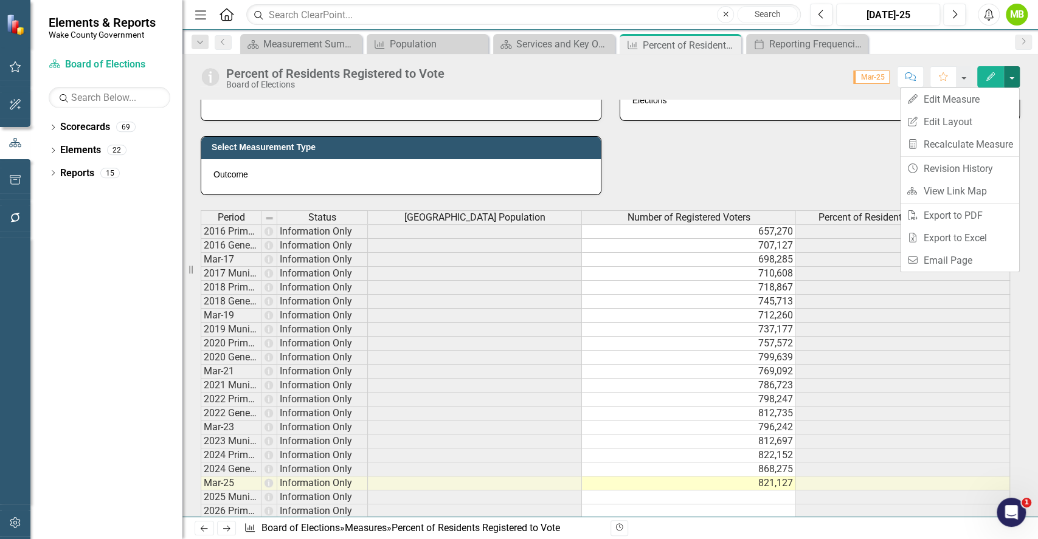
click at [678, 175] on div "Target Definition TBD About 23-25% of residents are under the age of [DEMOGRAPH…" at bounding box center [610, 432] width 837 height 1071
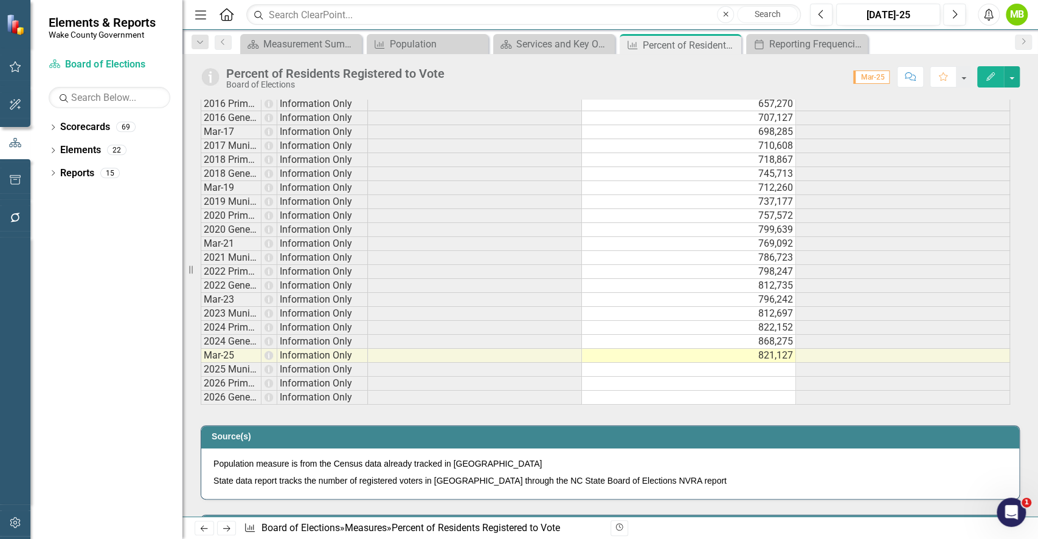
scroll to position [616, 0]
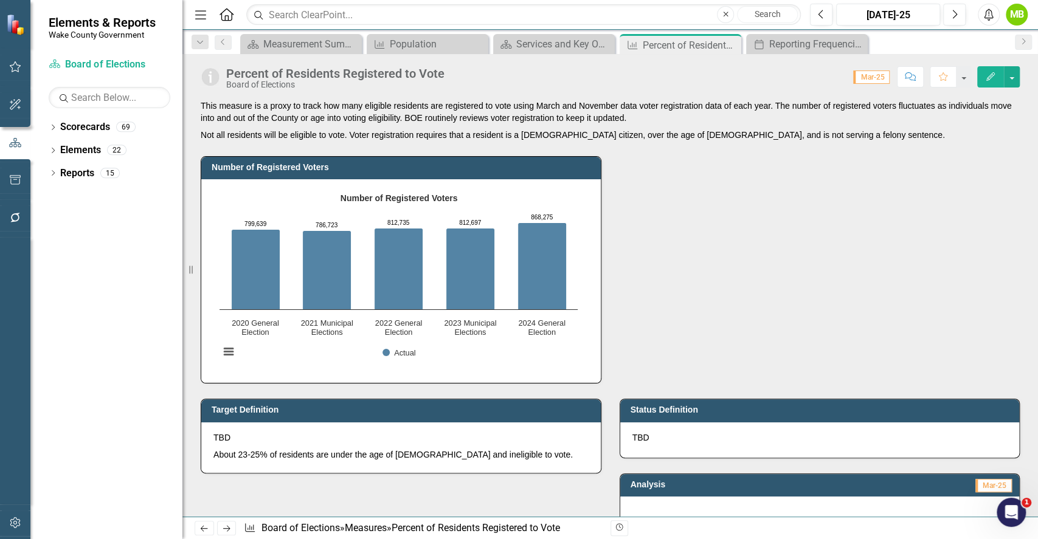
click at [608, 357] on div "Number of Registered Voters Number of Registered Voters Bar chart with 5 bars. …" at bounding box center [610, 262] width 837 height 243
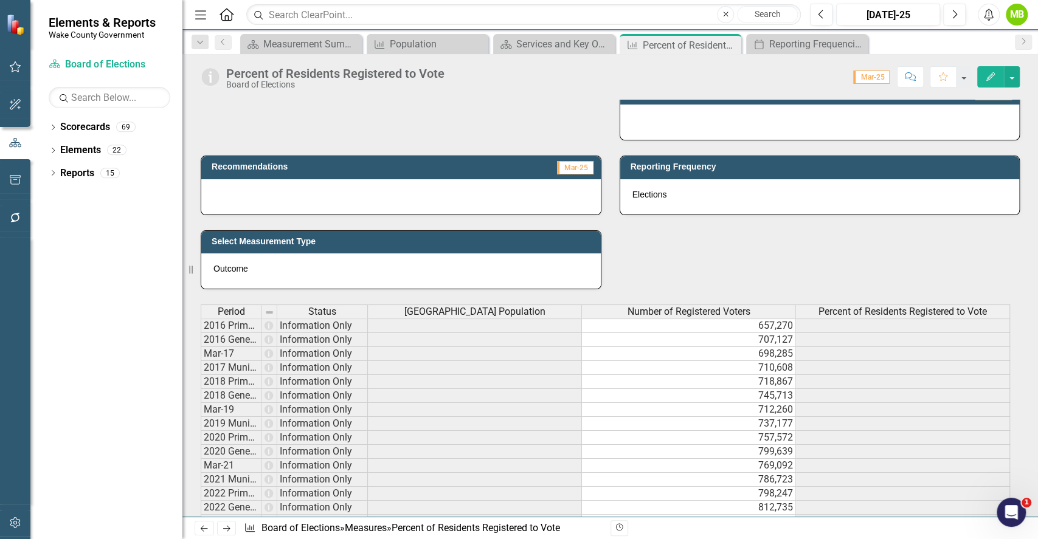
scroll to position [454, 0]
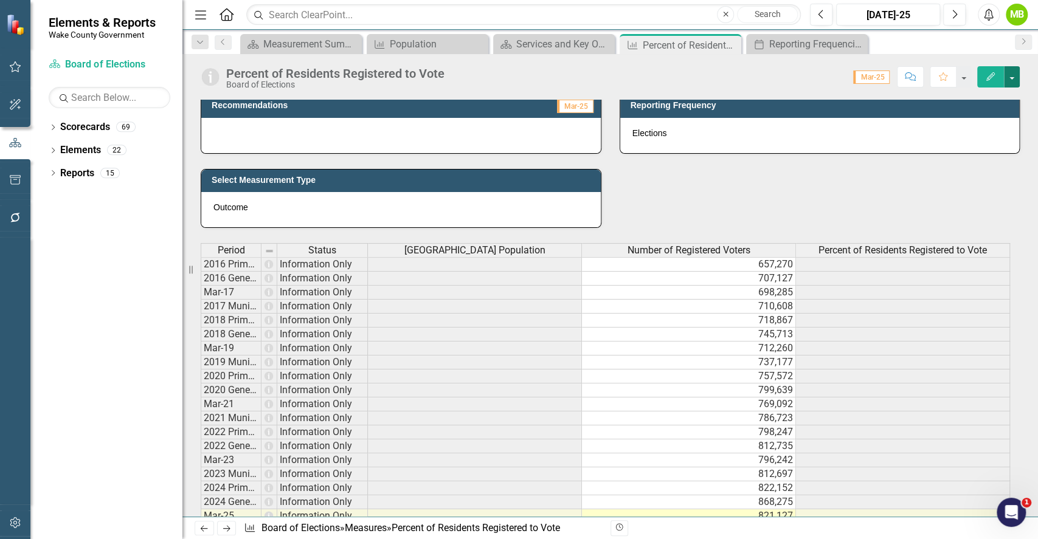
click at [1008, 79] on button "button" at bounding box center [1012, 76] width 16 height 21
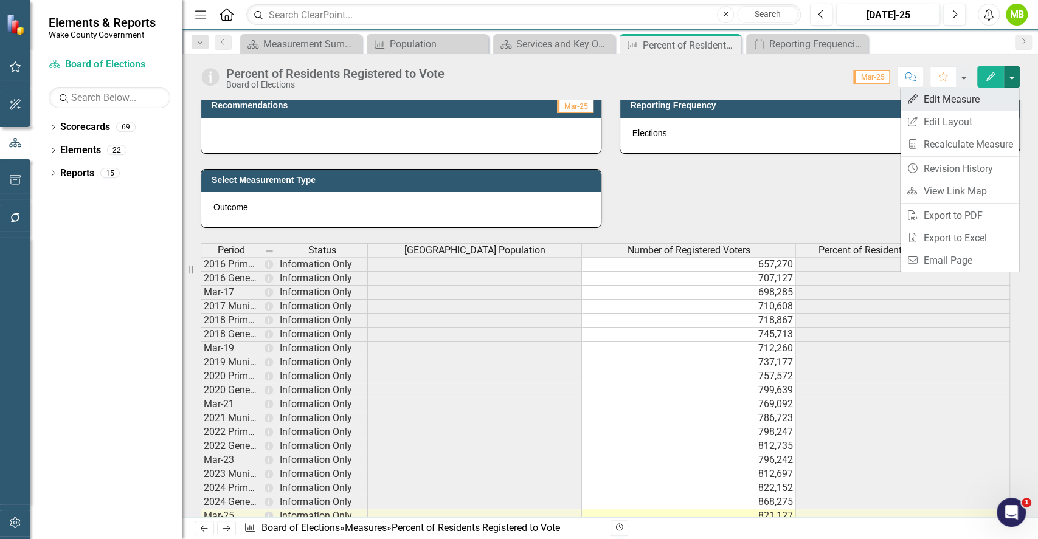
click at [976, 102] on link "Edit Edit Measure" at bounding box center [960, 99] width 119 height 23
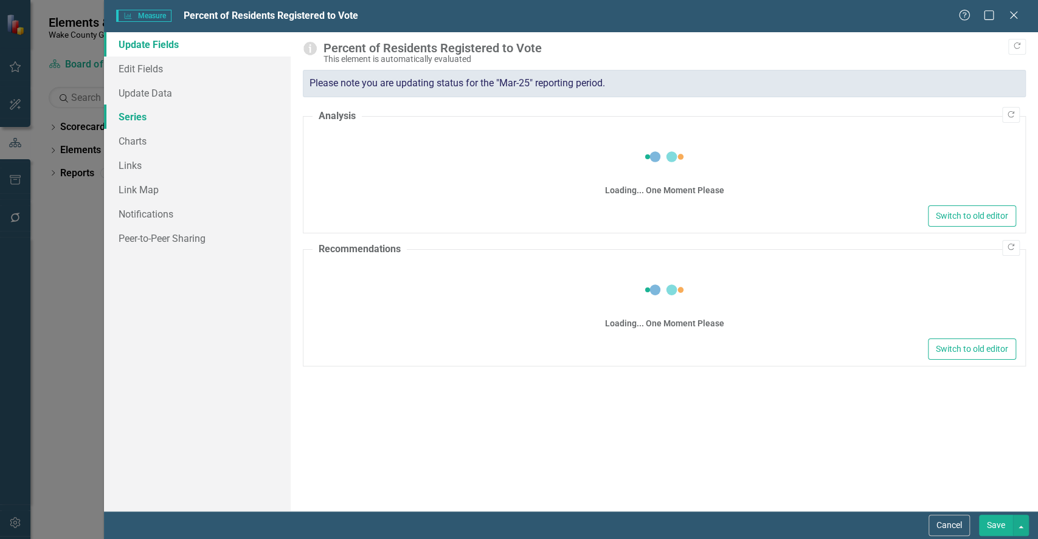
click at [119, 113] on link "Series" at bounding box center [197, 117] width 187 height 24
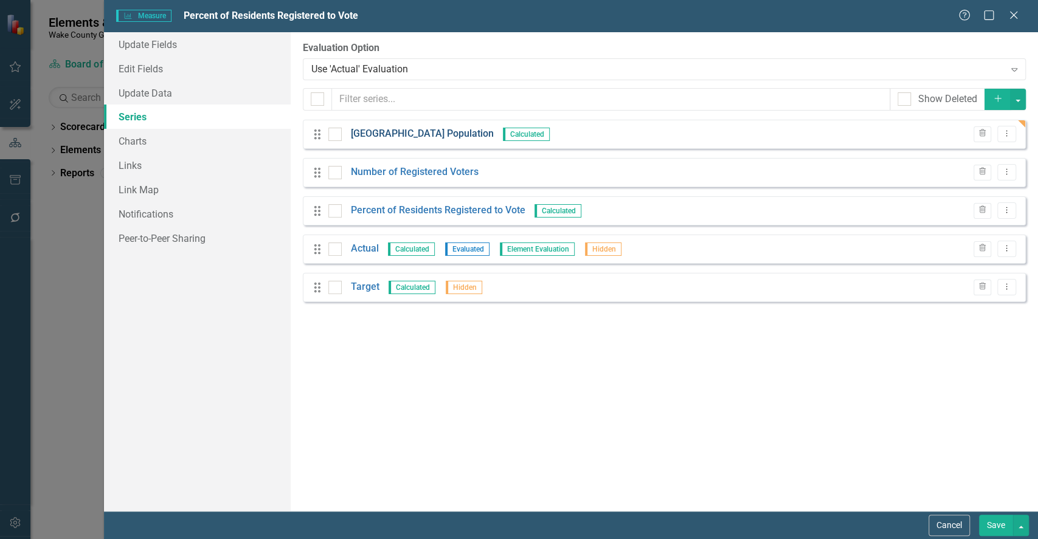
click at [365, 130] on link "[GEOGRAPHIC_DATA] Population" at bounding box center [422, 134] width 143 height 14
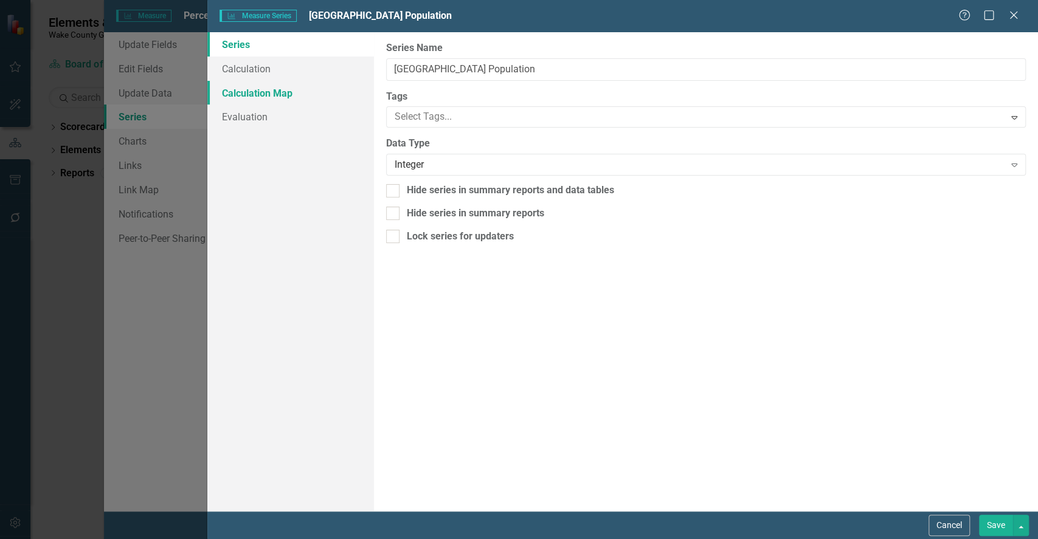
scroll to position [0, 0]
click at [282, 69] on link "Calculation" at bounding box center [290, 69] width 166 height 24
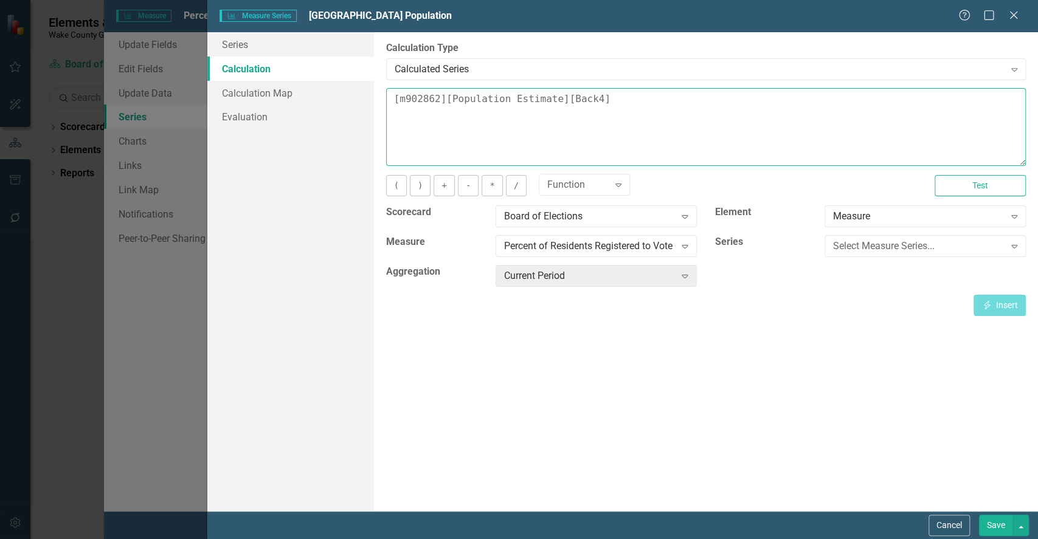
click at [585, 97] on textarea "[m902862][Population Estimate][Back4]" at bounding box center [706, 127] width 640 height 78
click at [605, 100] on textarea "[m902862][Population Estimate][Back4]" at bounding box center [706, 127] width 640 height 78
type textarea "["
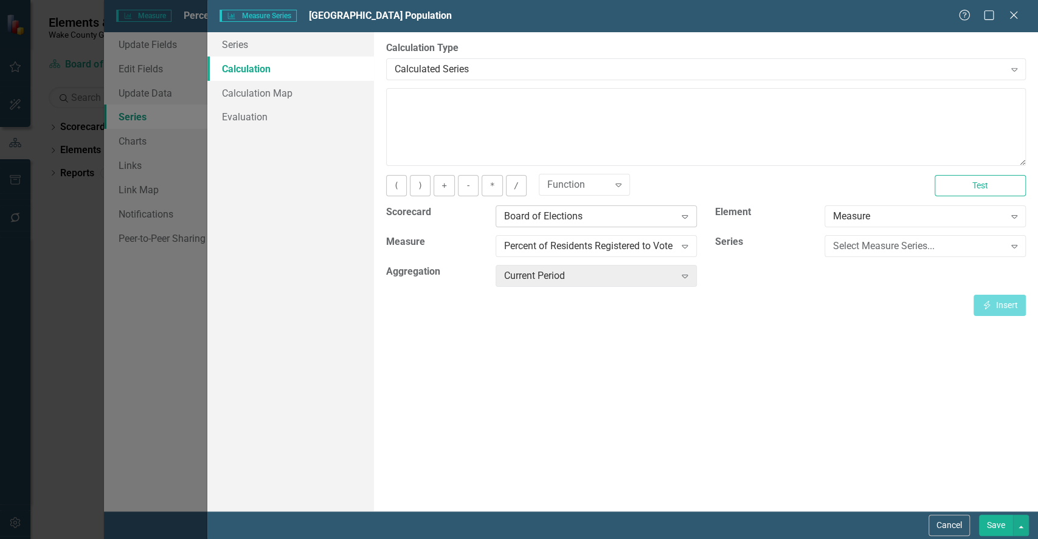
click at [600, 219] on div "Board of Elections" at bounding box center [589, 217] width 171 height 14
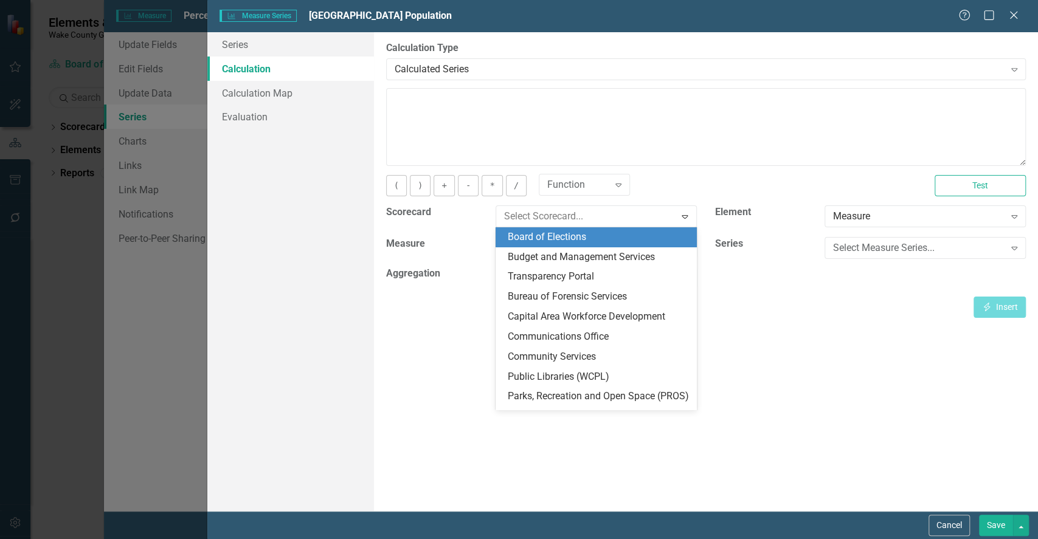
scroll to position [20, 0]
click at [620, 237] on div "Demographics" at bounding box center [599, 238] width 182 height 14
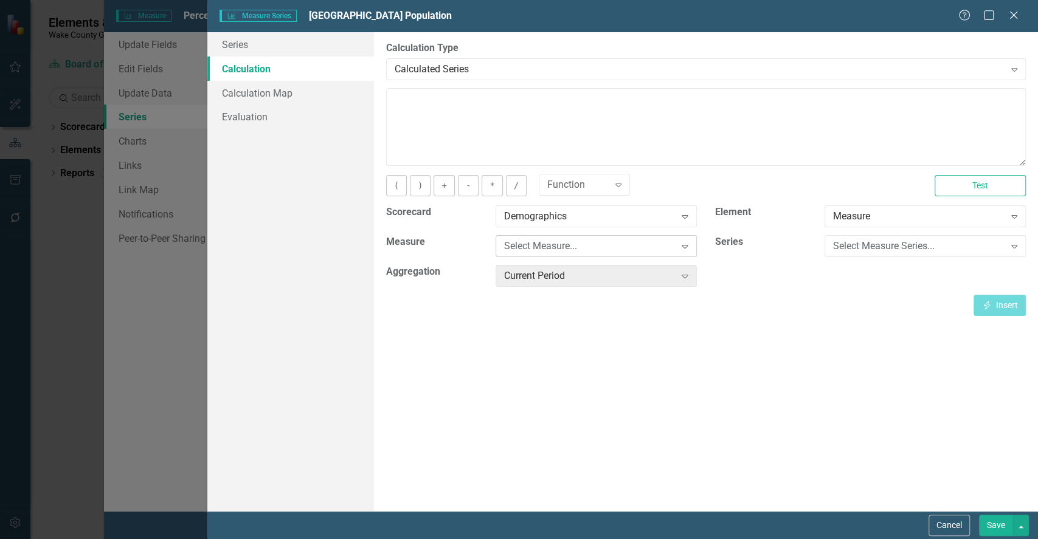
click at [598, 246] on div "Select Measure..." at bounding box center [589, 247] width 171 height 14
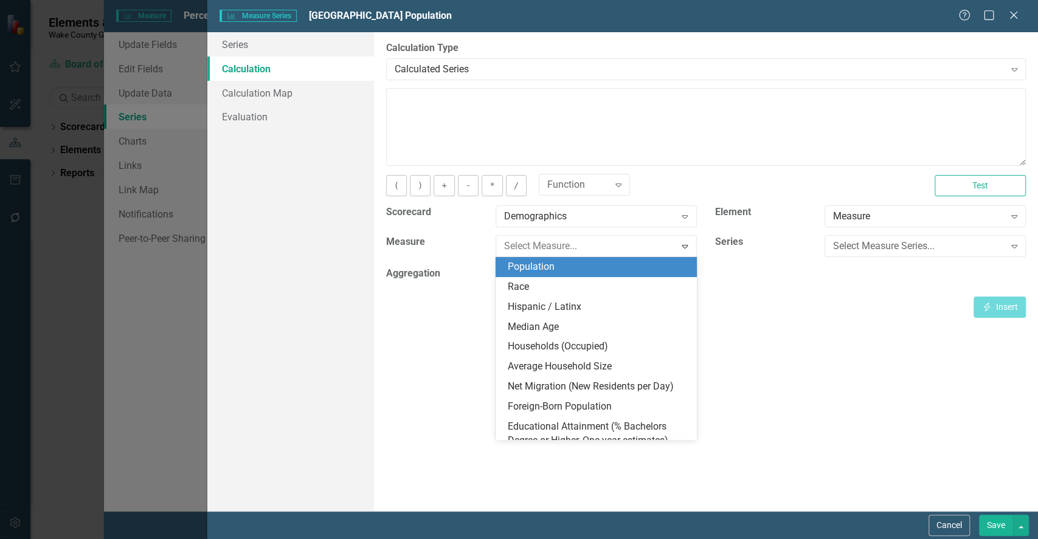
click at [552, 271] on div "Population" at bounding box center [599, 267] width 182 height 14
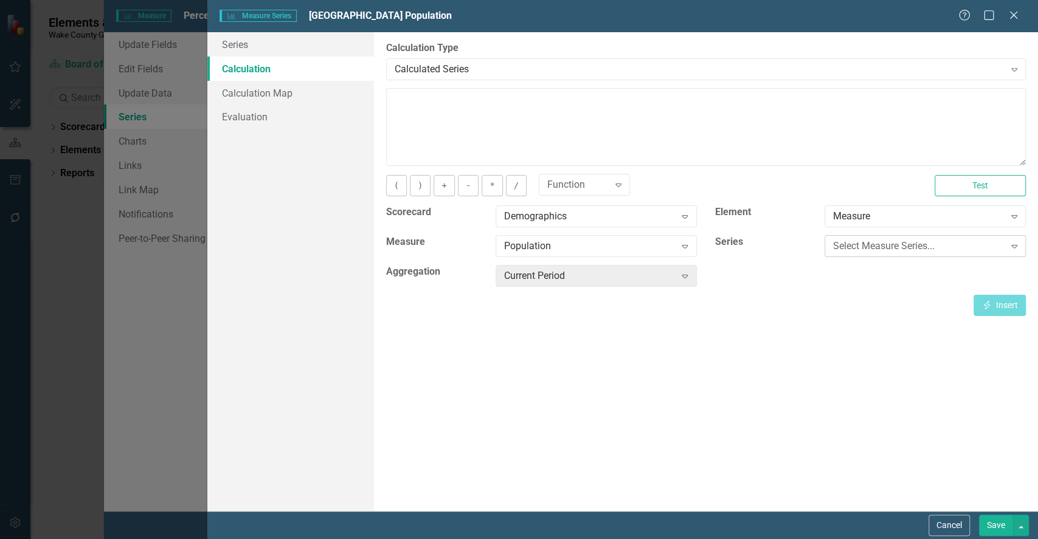
click at [860, 252] on div "Select Measure Series..." at bounding box center [918, 247] width 171 height 14
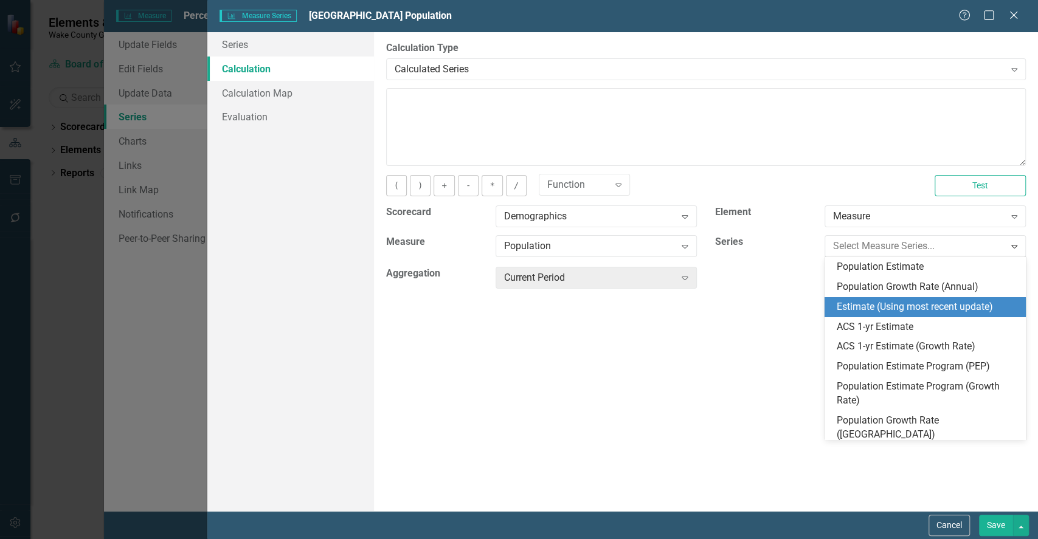
click at [862, 316] on div "Estimate (Using most recent update)" at bounding box center [925, 307] width 201 height 20
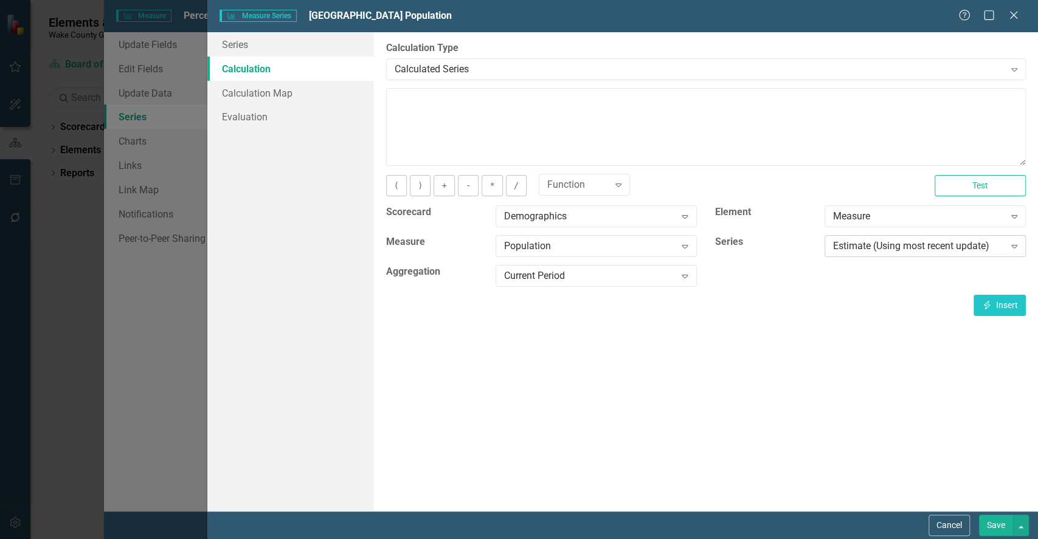
click at [842, 246] on div "Estimate (Using most recent update)" at bounding box center [918, 247] width 171 height 14
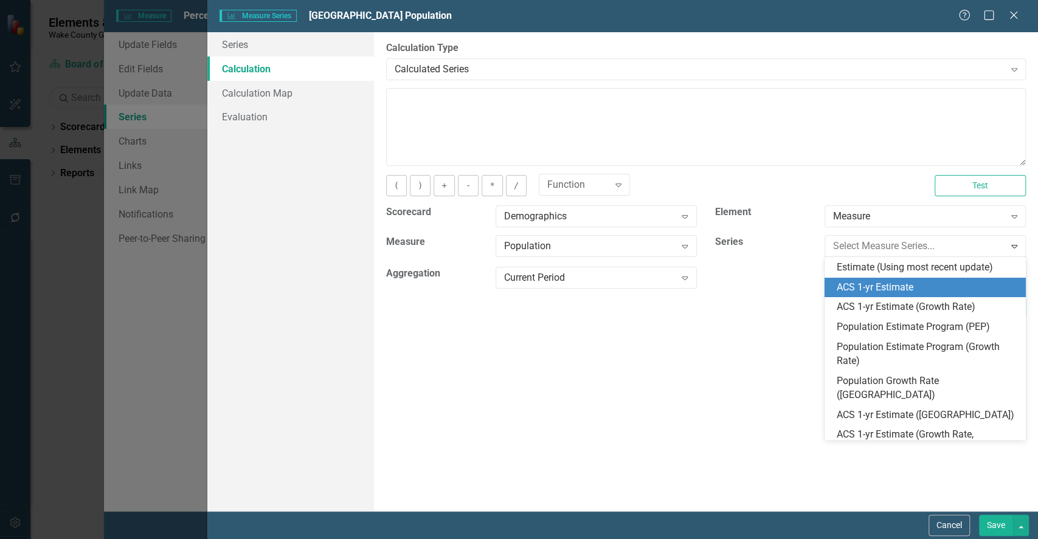
scroll to position [0, 0]
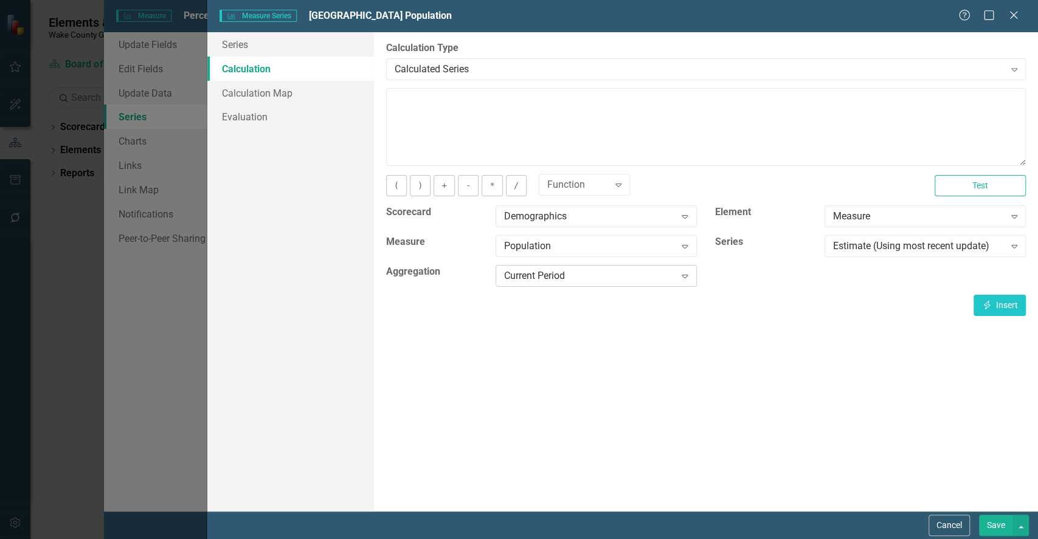
click at [574, 279] on div "Current Period" at bounding box center [589, 276] width 171 height 14
click at [783, 444] on div "By default, series in ClearPoint are not calculated. So, if you leave the form …" at bounding box center [706, 271] width 664 height 479
